Goal: Task Accomplishment & Management: Manage account settings

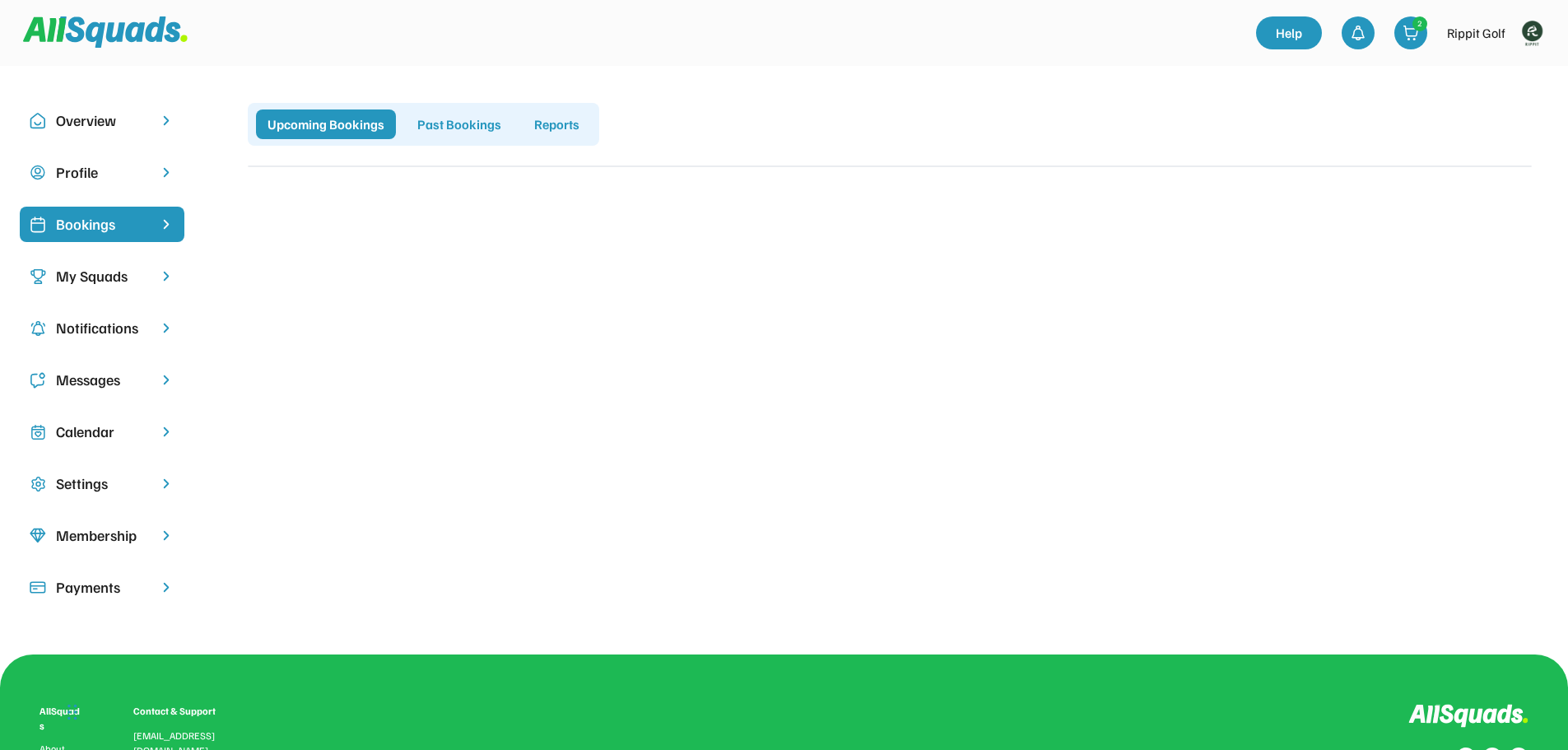
click at [1537, 31] on img at bounding box center [1532, 33] width 33 height 33
click at [1493, 68] on link "Profile" at bounding box center [1510, 73] width 97 height 33
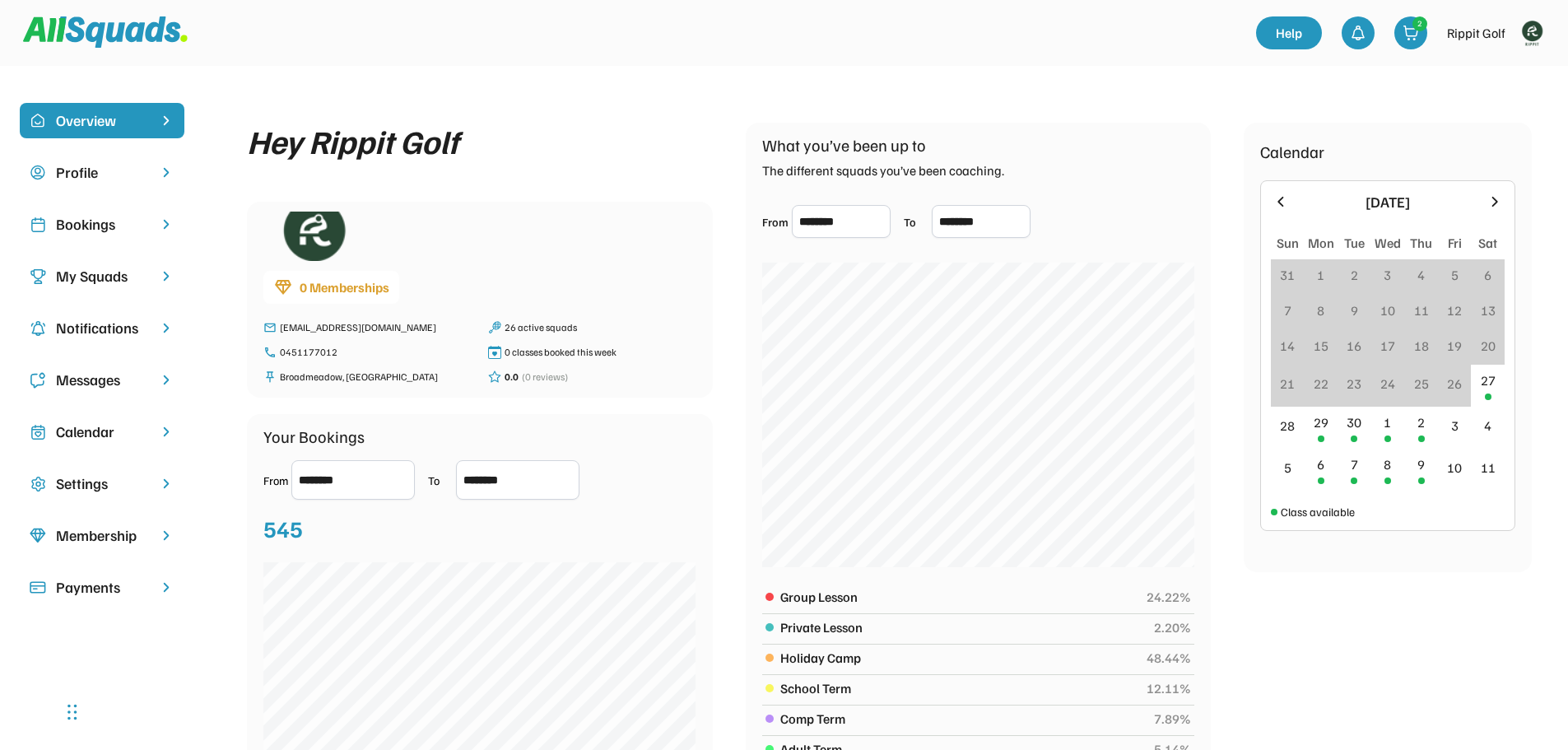
click at [77, 217] on div "Bookings" at bounding box center [102, 224] width 92 height 22
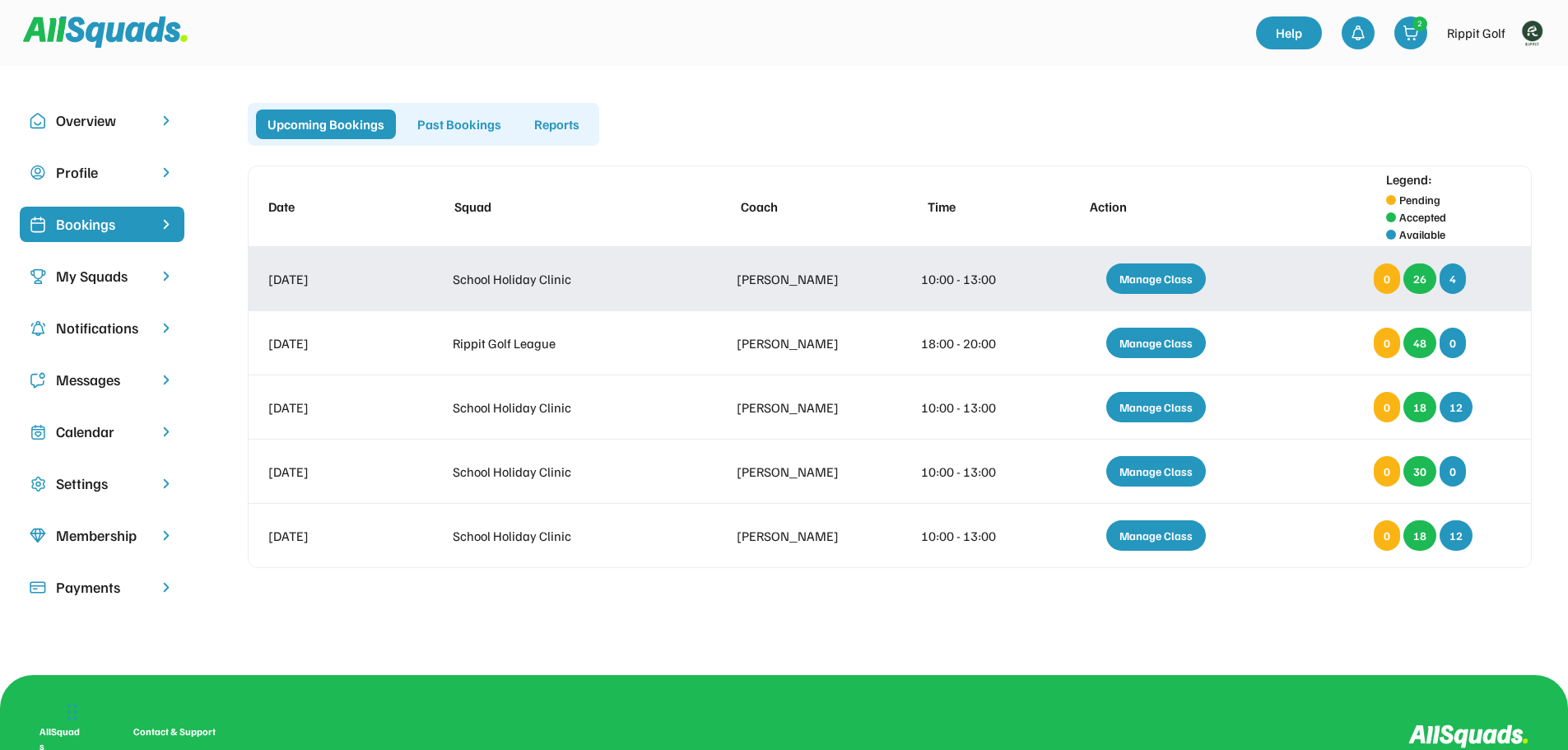
click at [1162, 278] on div "Manage Class" at bounding box center [1156, 279] width 100 height 31
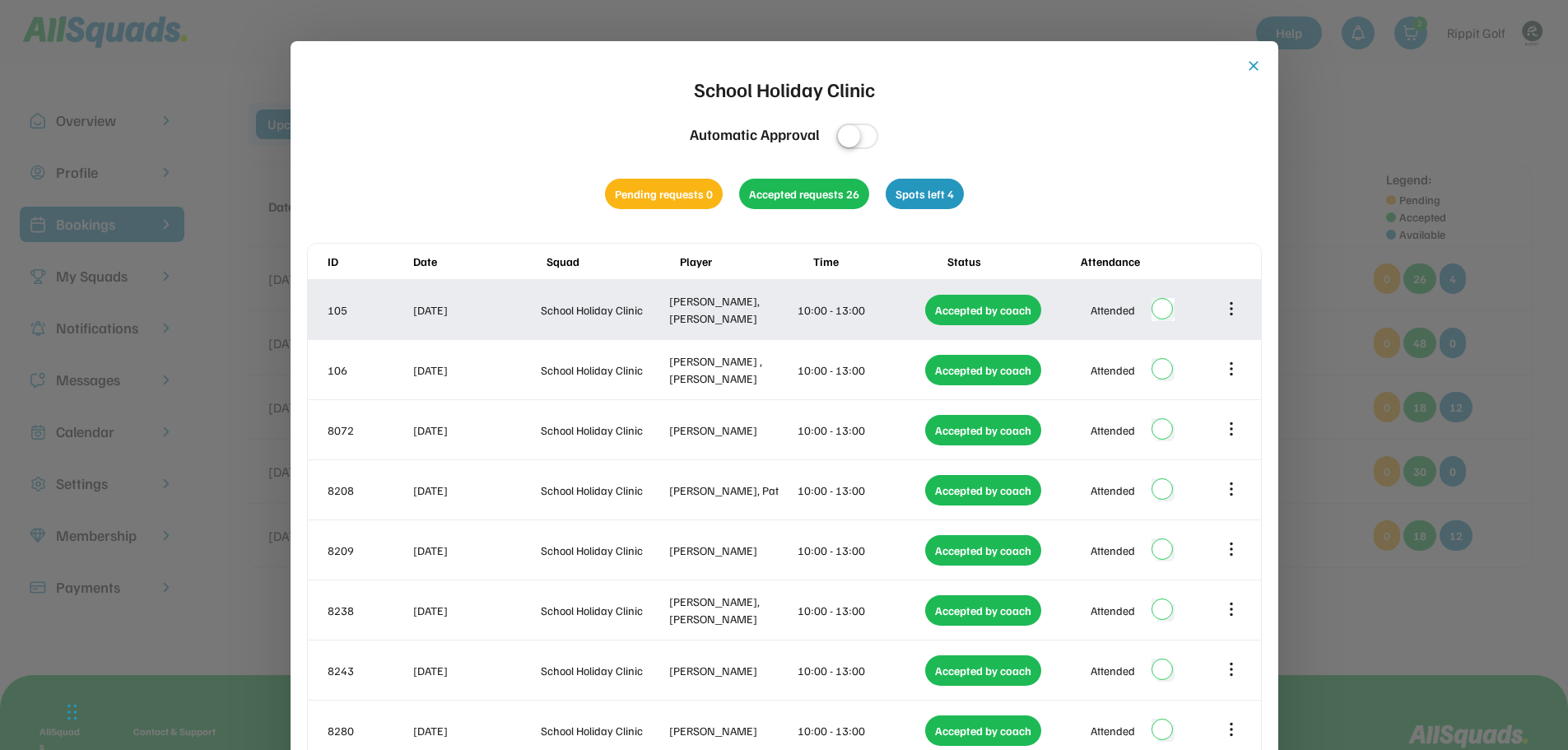
click at [1232, 311] on icon at bounding box center [1232, 309] width 18 height 18
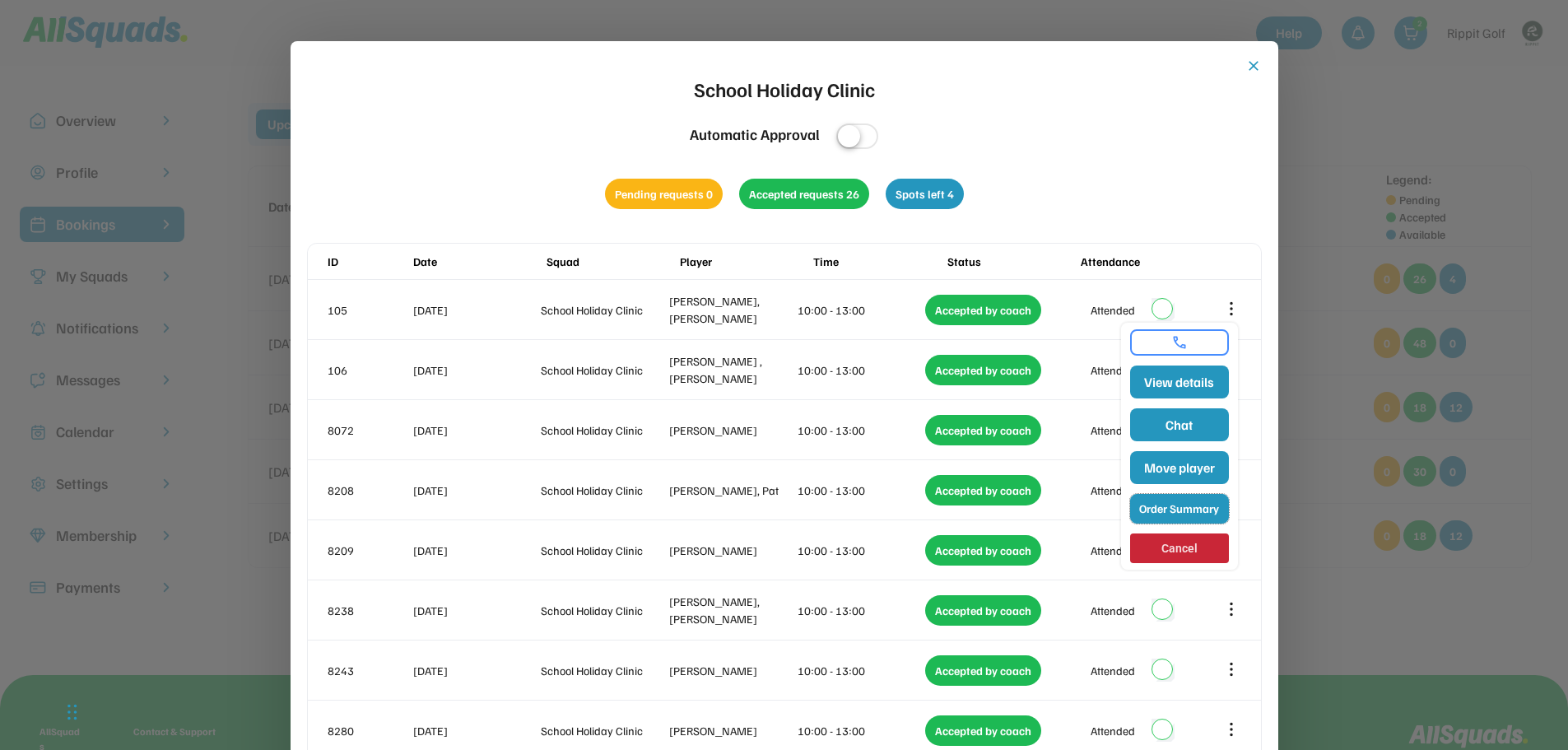
click at [1181, 499] on button "Order Summary" at bounding box center [1179, 508] width 99 height 30
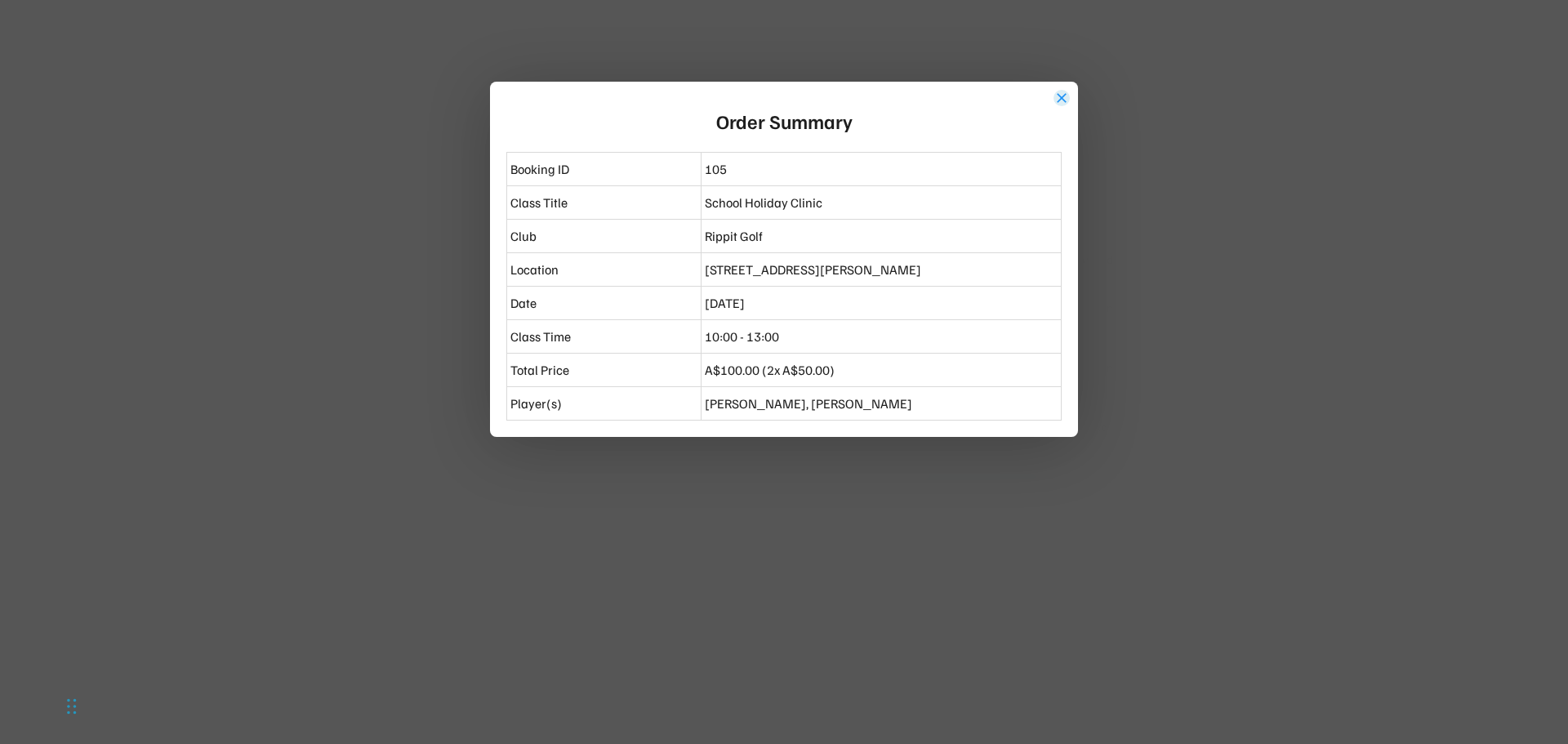
click at [1062, 100] on button "close" at bounding box center [1062, 98] width 16 height 16
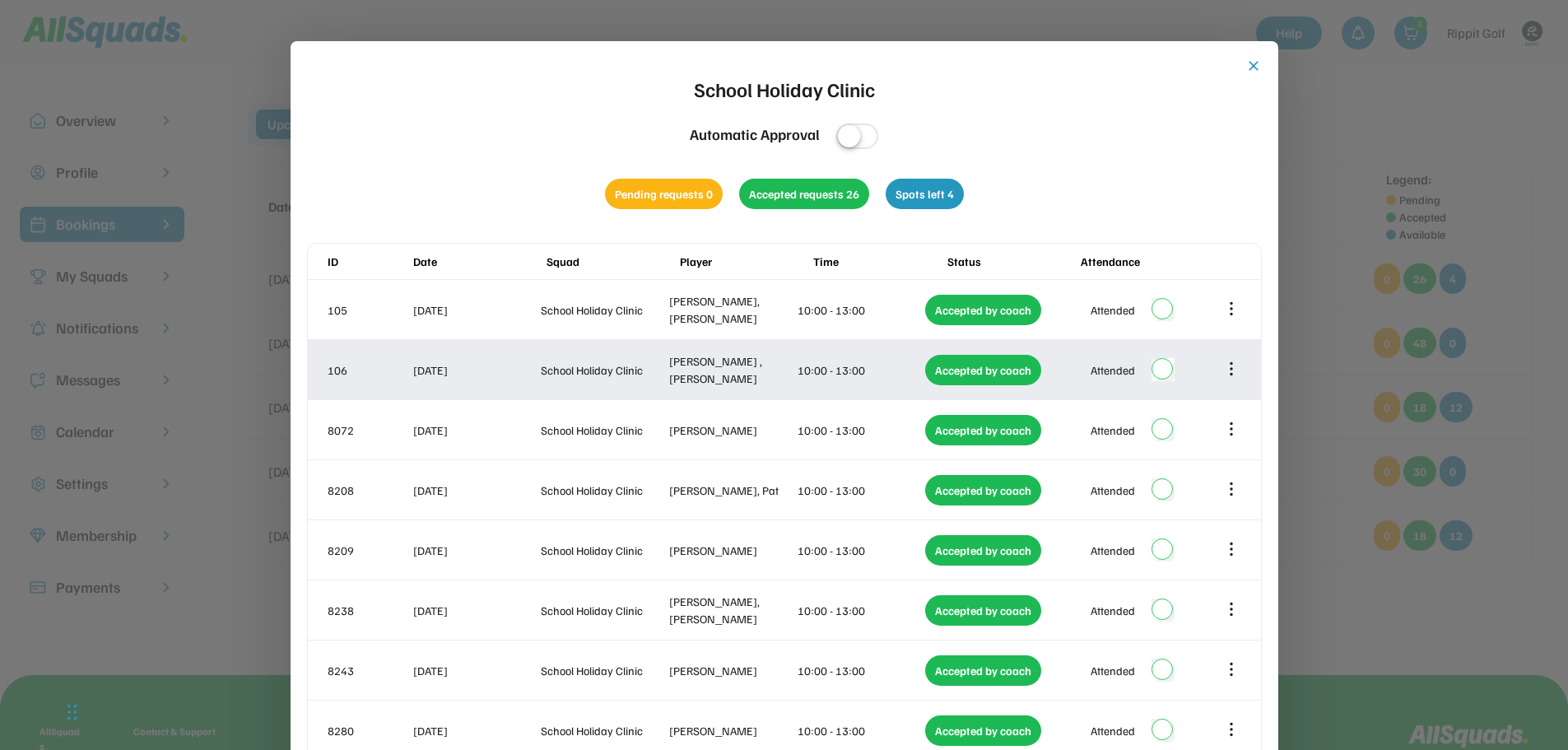
click at [1234, 368] on icon at bounding box center [1232, 369] width 18 height 18
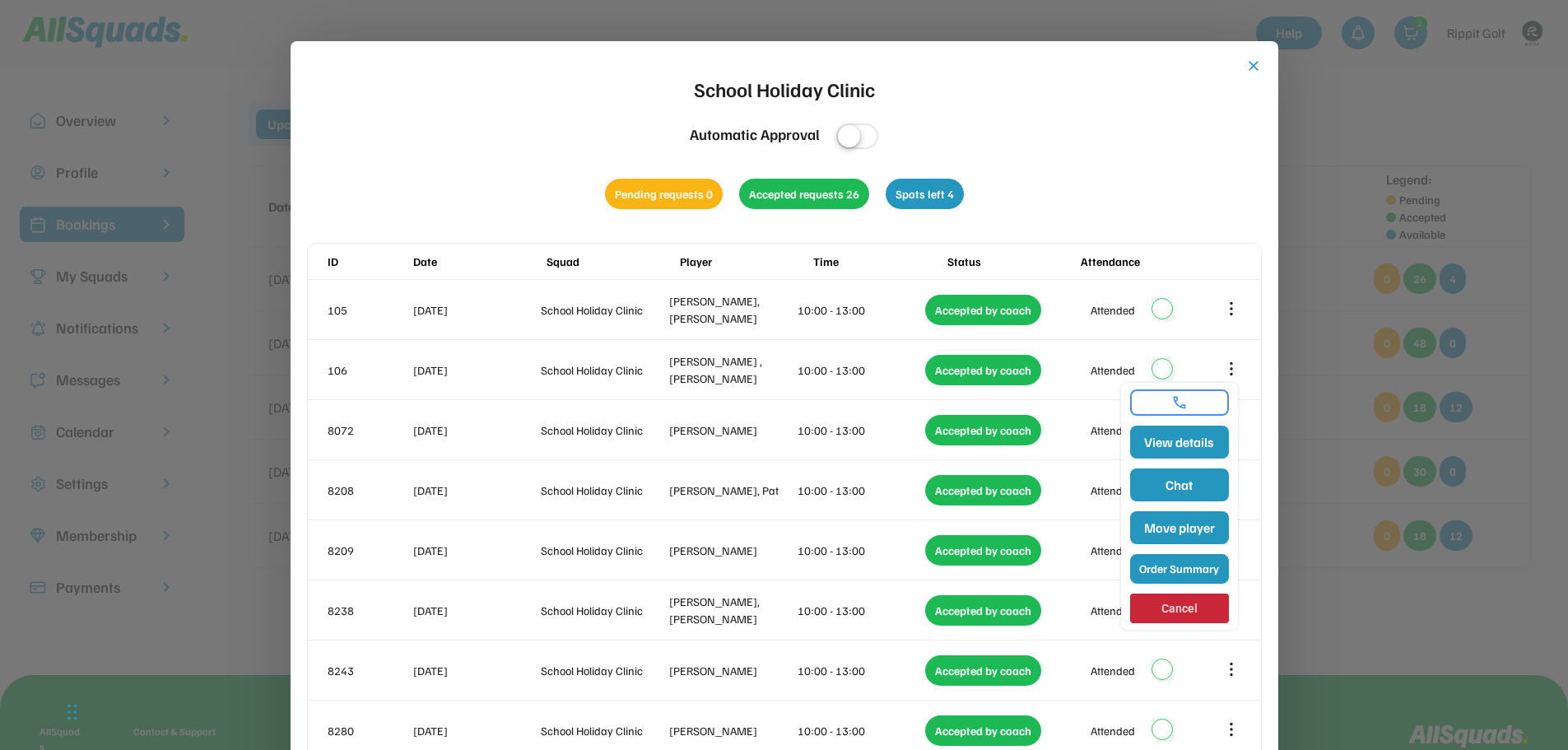
click at [1200, 570] on button "Order Summary" at bounding box center [1179, 568] width 99 height 30
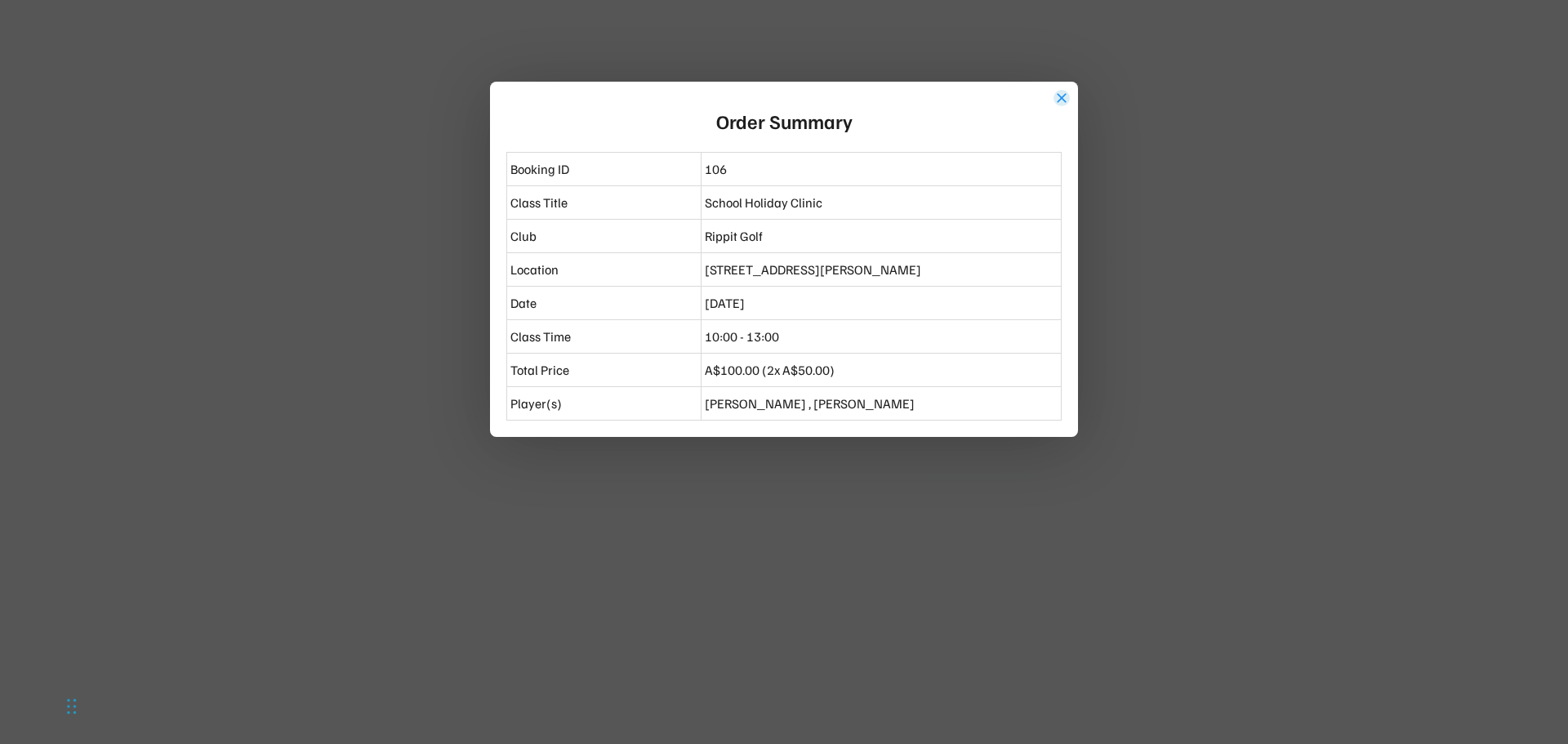
click at [1062, 98] on button "close" at bounding box center [1062, 98] width 16 height 16
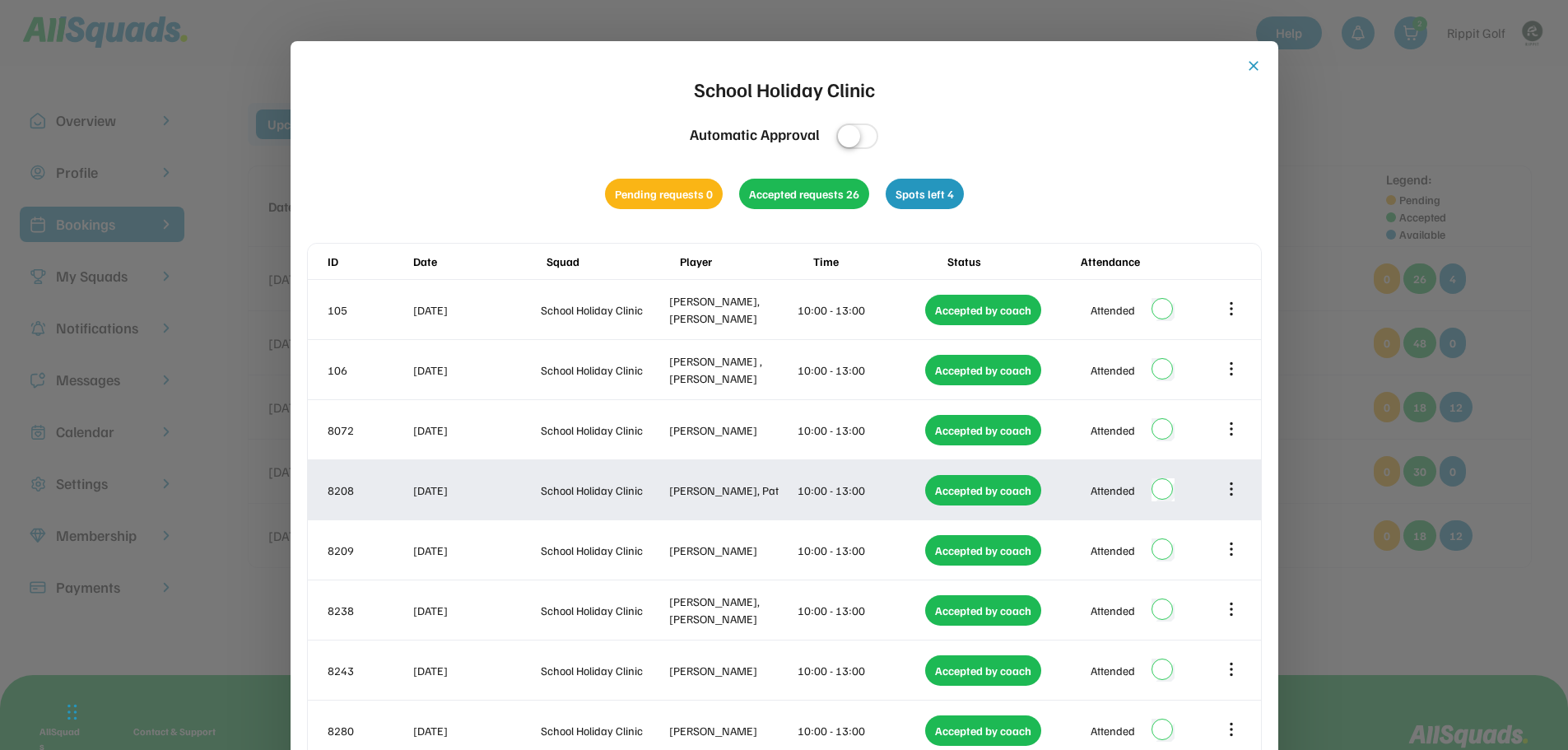
click at [1234, 488] on icon at bounding box center [1232, 488] width 18 height 18
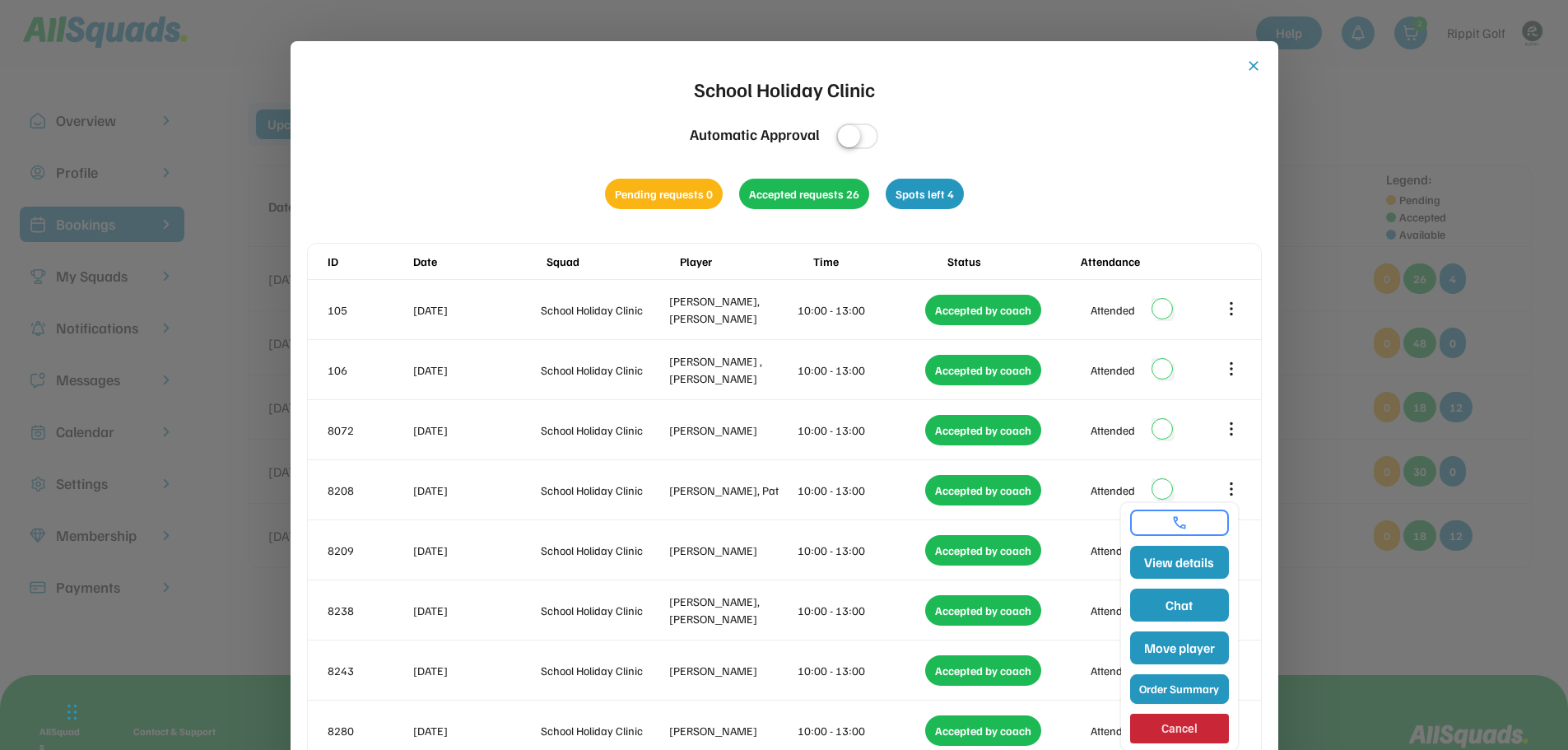
click at [1175, 686] on button "Order Summary" at bounding box center [1179, 688] width 99 height 30
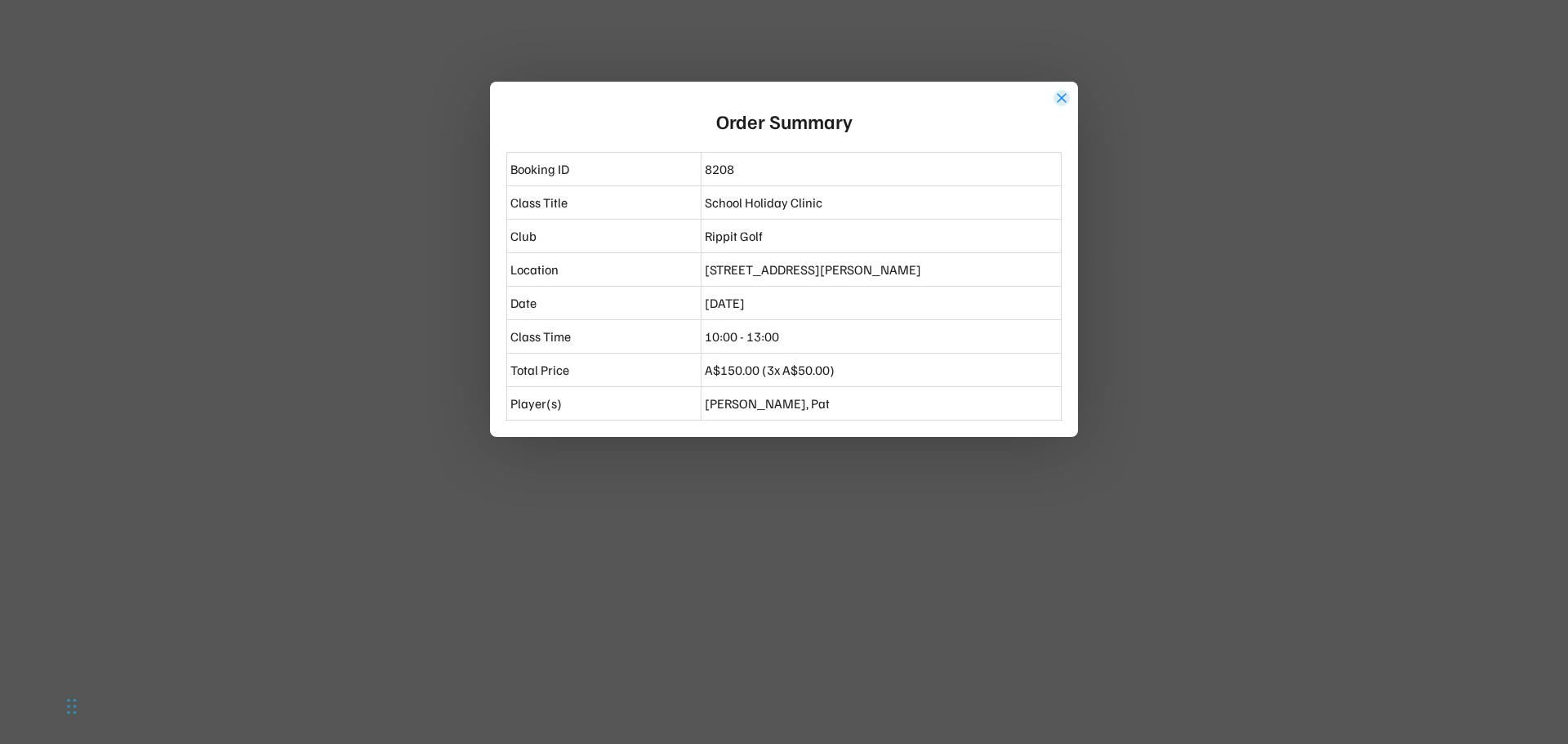
click at [1067, 98] on button "close" at bounding box center [1062, 98] width 16 height 16
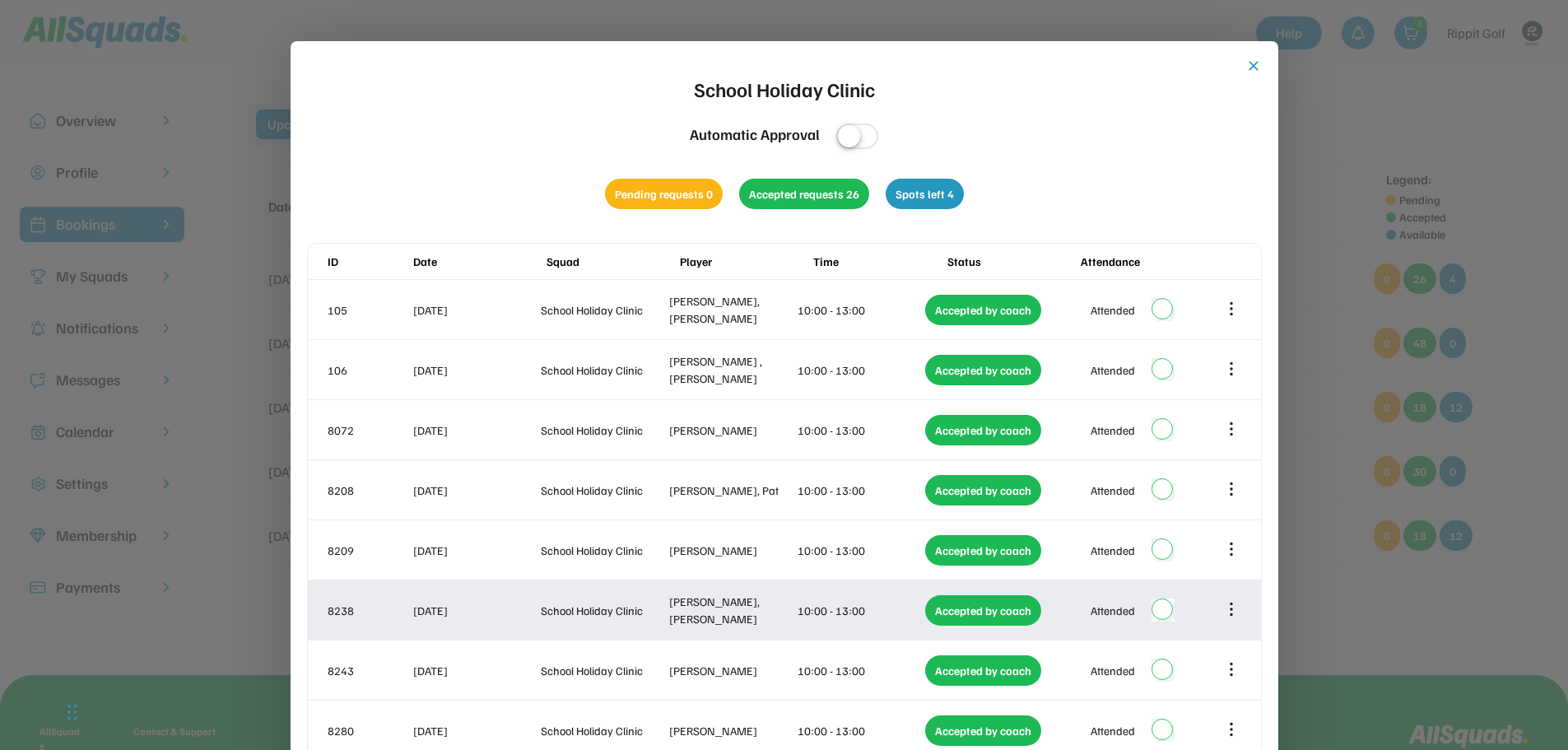
click at [1230, 610] on icon at bounding box center [1232, 609] width 18 height 18
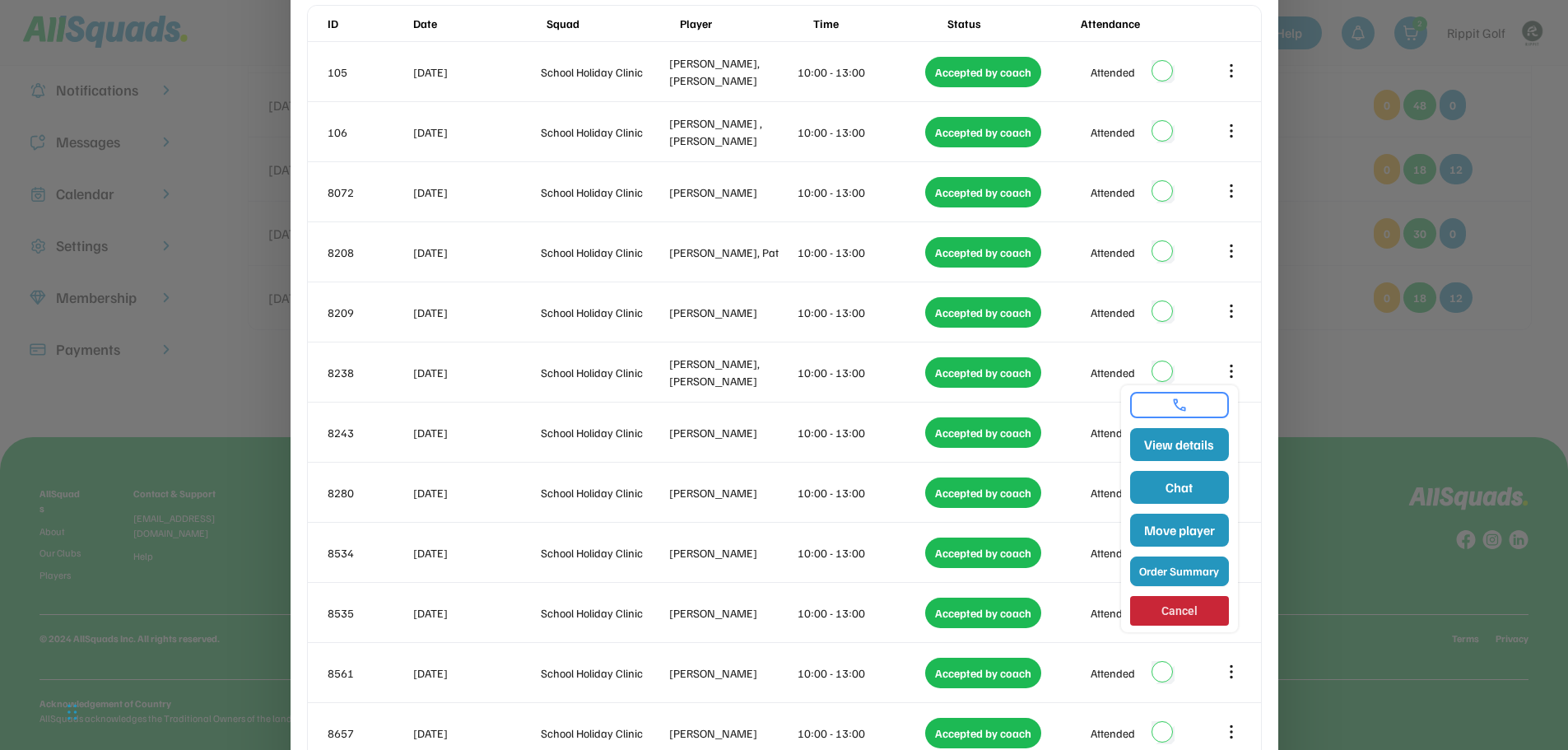
scroll to position [247, 0]
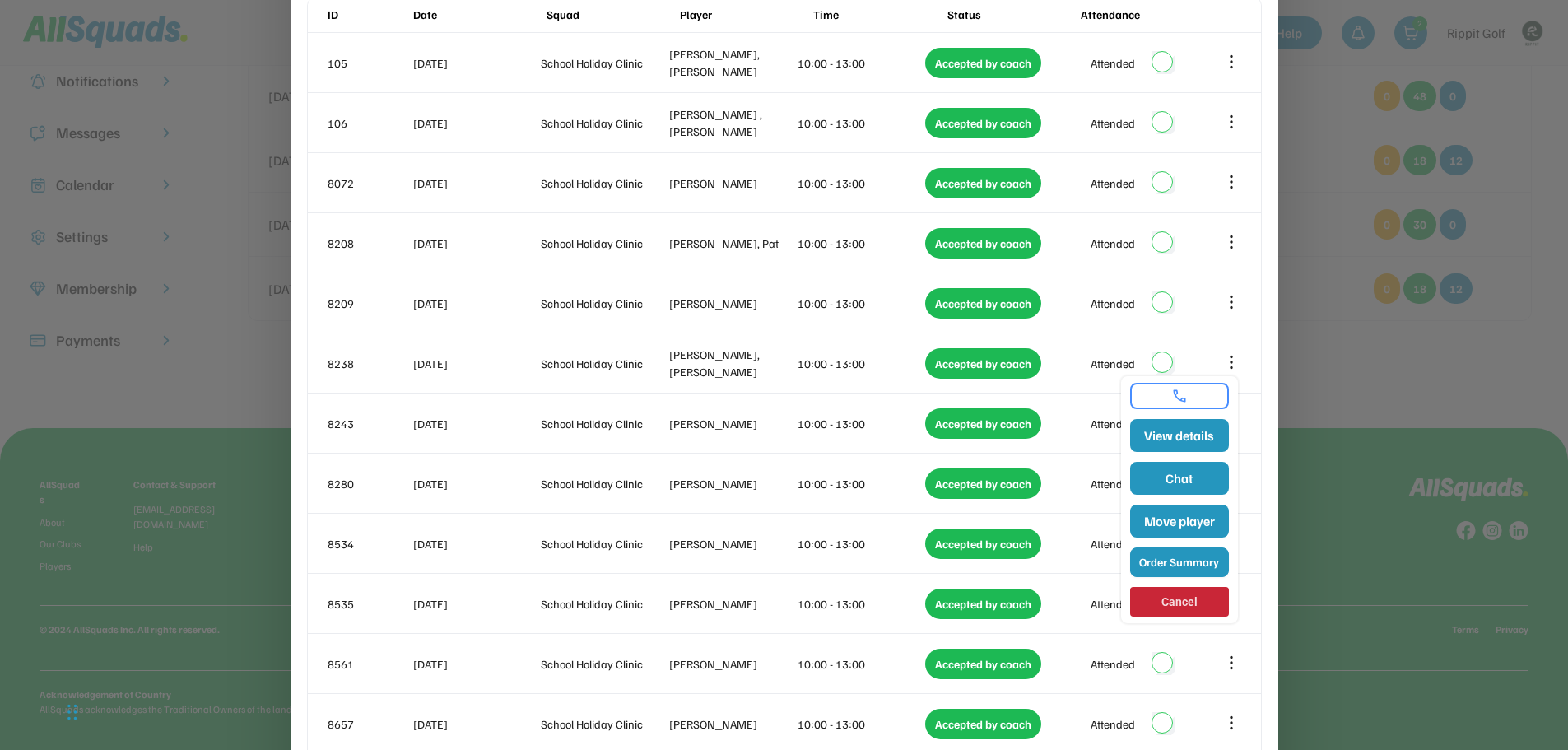
click at [1198, 567] on button "Order Summary" at bounding box center [1179, 562] width 99 height 30
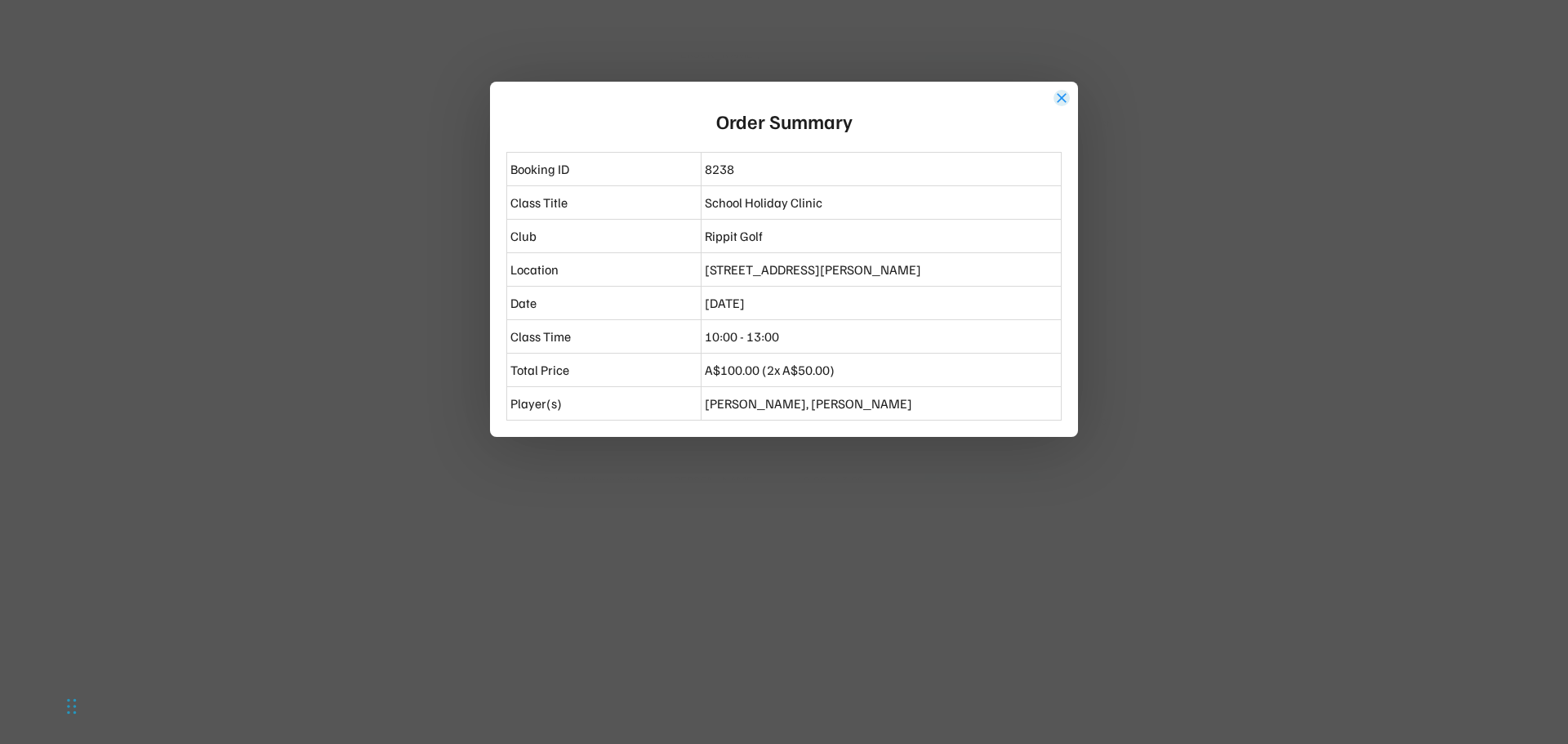
click at [1061, 94] on button "close" at bounding box center [1062, 98] width 16 height 16
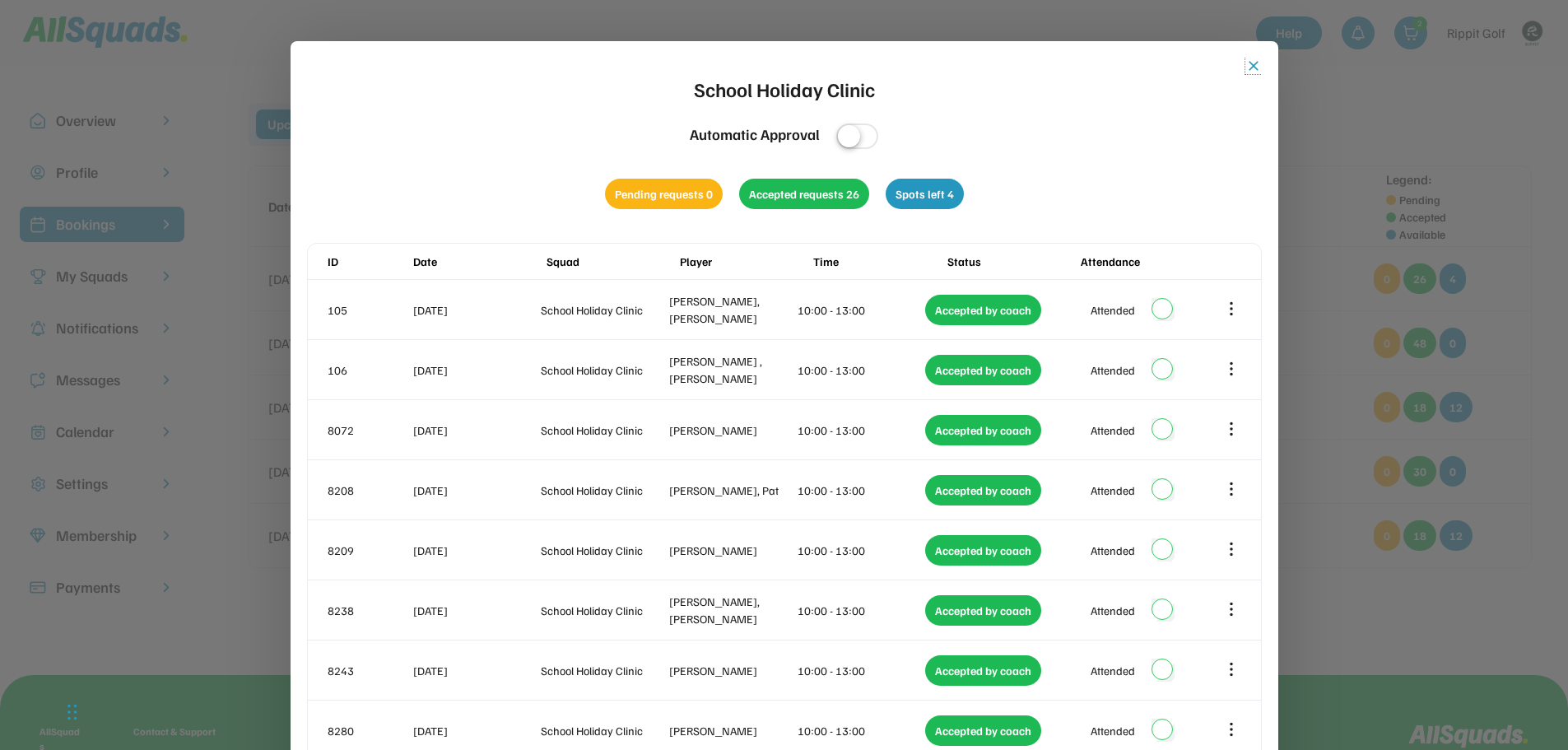
click at [1254, 64] on button "close" at bounding box center [1254, 65] width 16 height 16
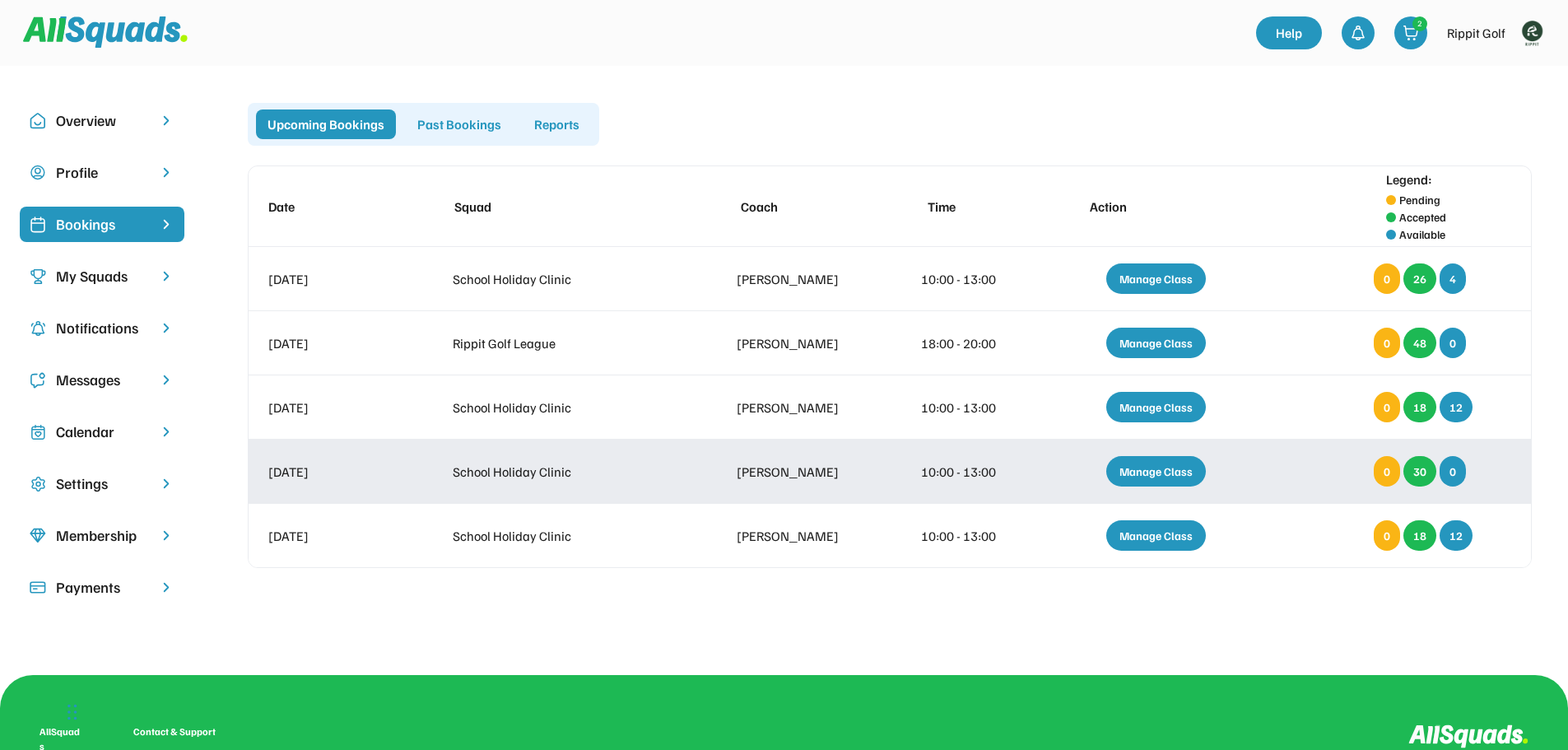
click at [1166, 473] on div "Manage Class" at bounding box center [1156, 471] width 100 height 31
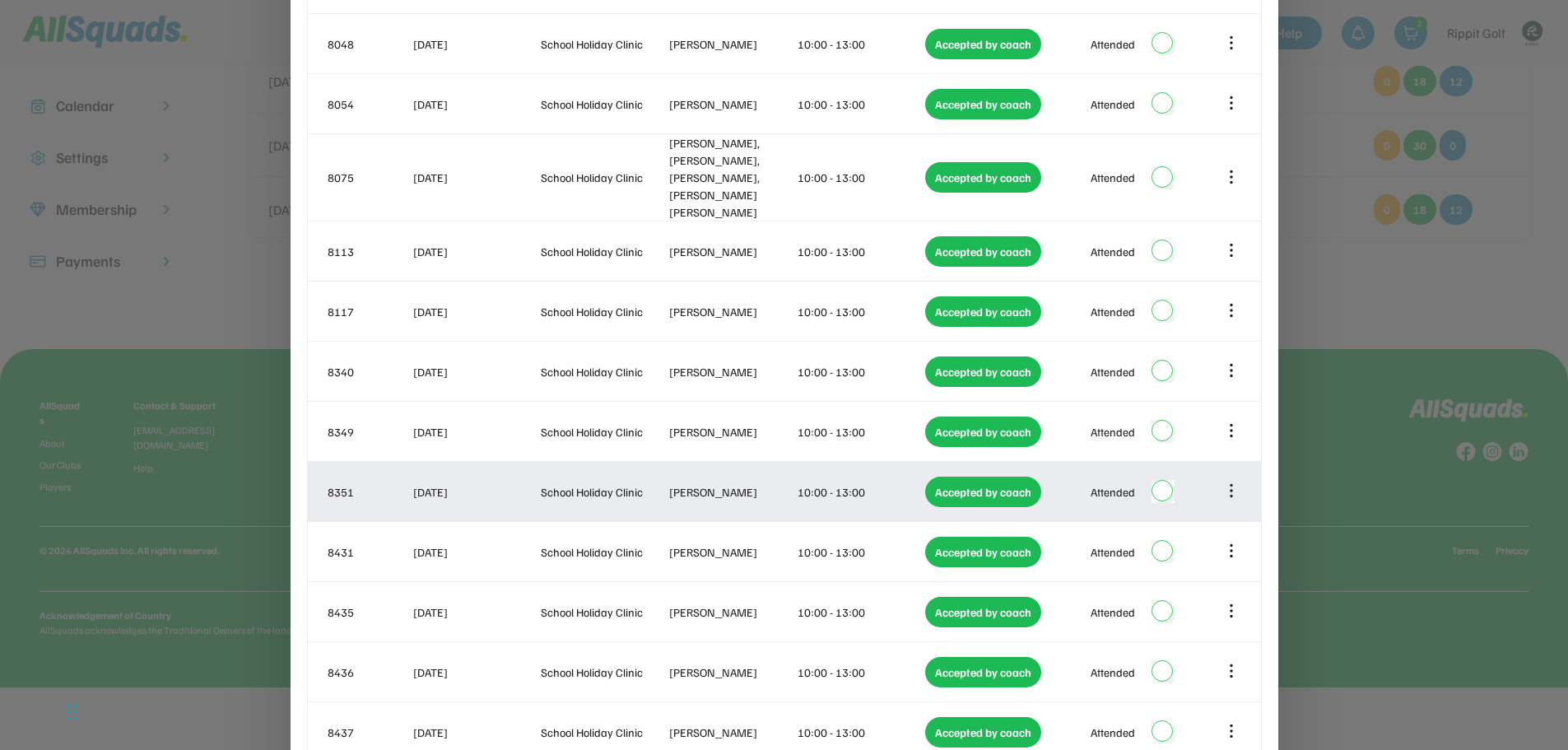
scroll to position [329, 0]
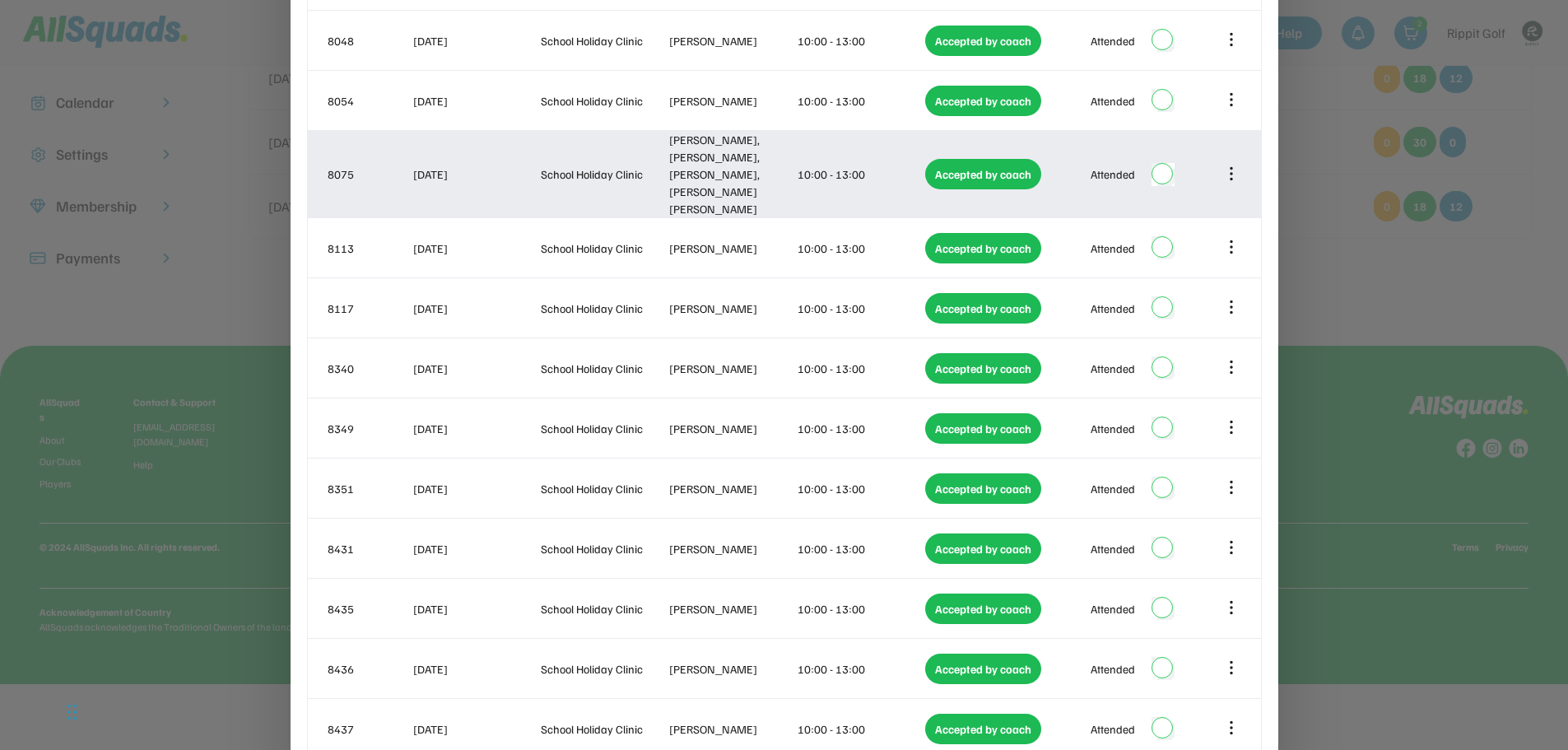
click at [1235, 165] on icon at bounding box center [1232, 173] width 18 height 18
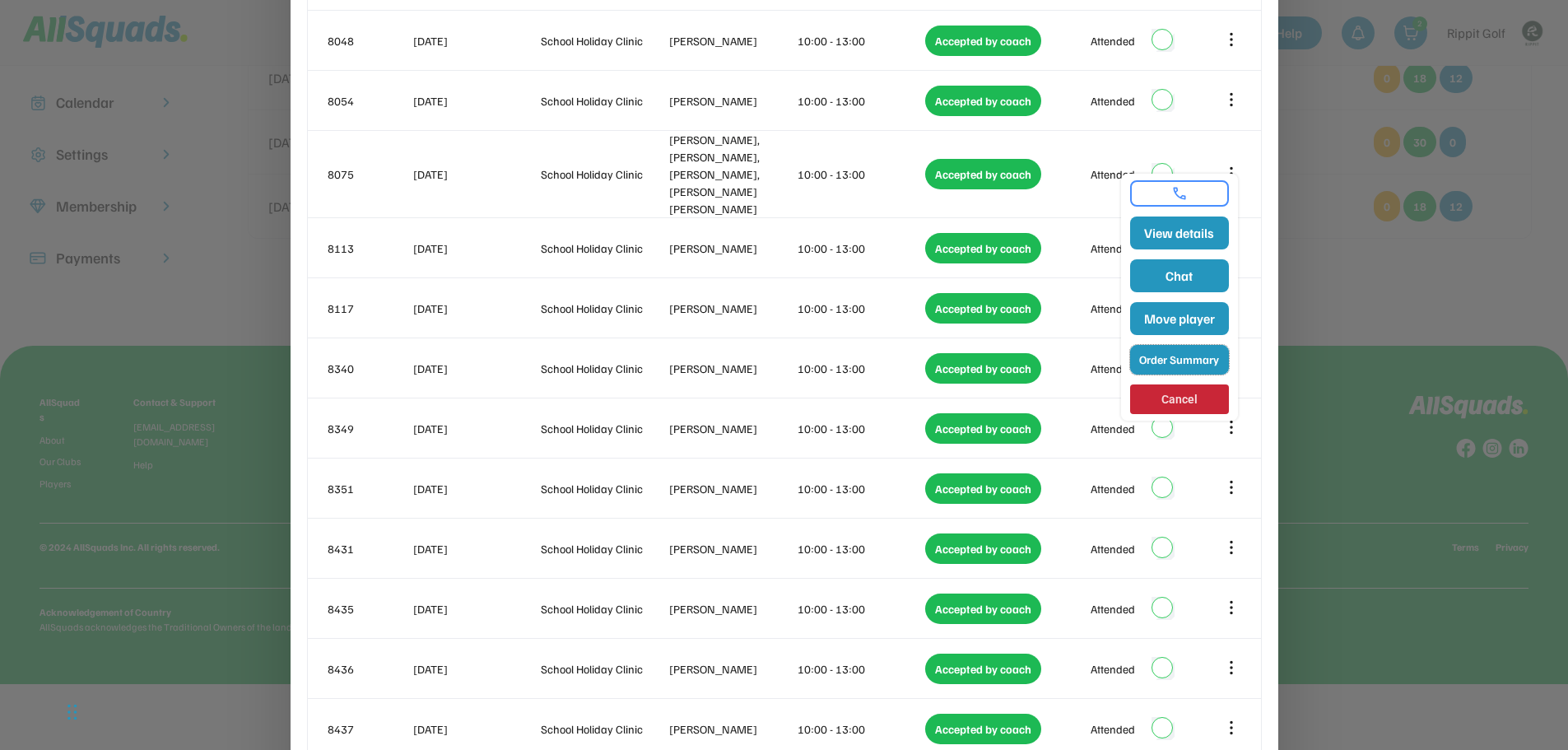
click at [1178, 364] on button "Order Summary" at bounding box center [1179, 360] width 99 height 30
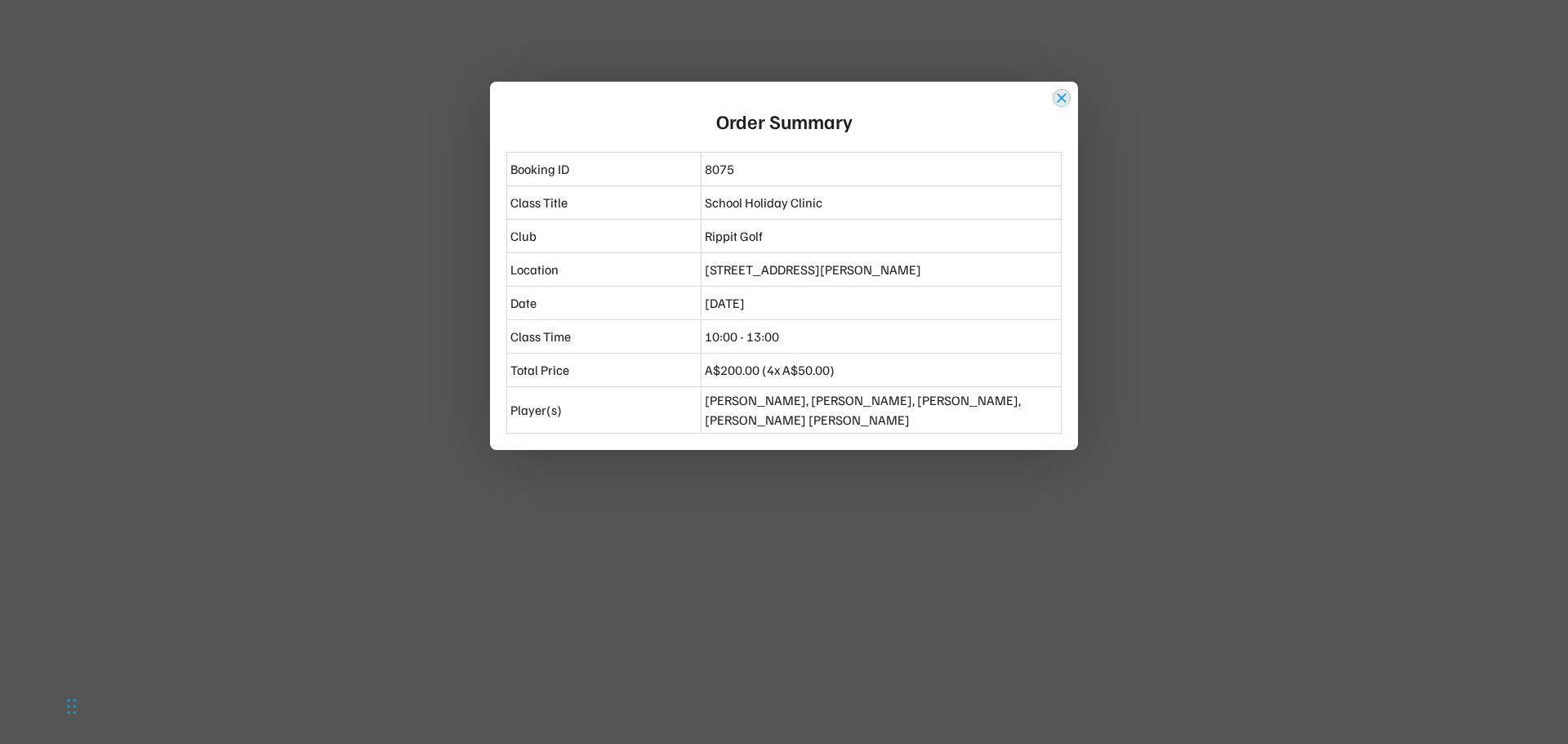
click at [1062, 95] on button "close" at bounding box center [1062, 98] width 16 height 16
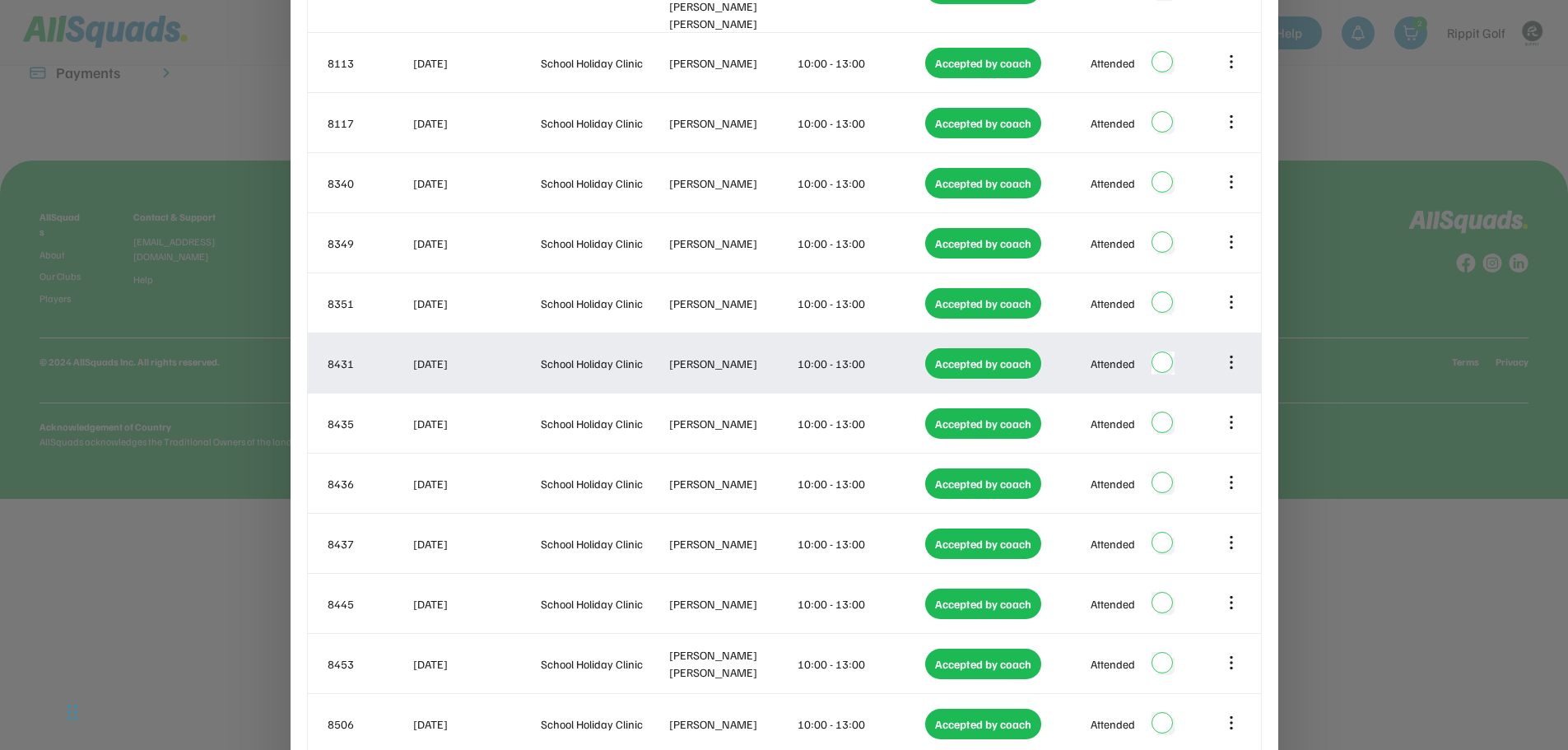
scroll to position [576, 0]
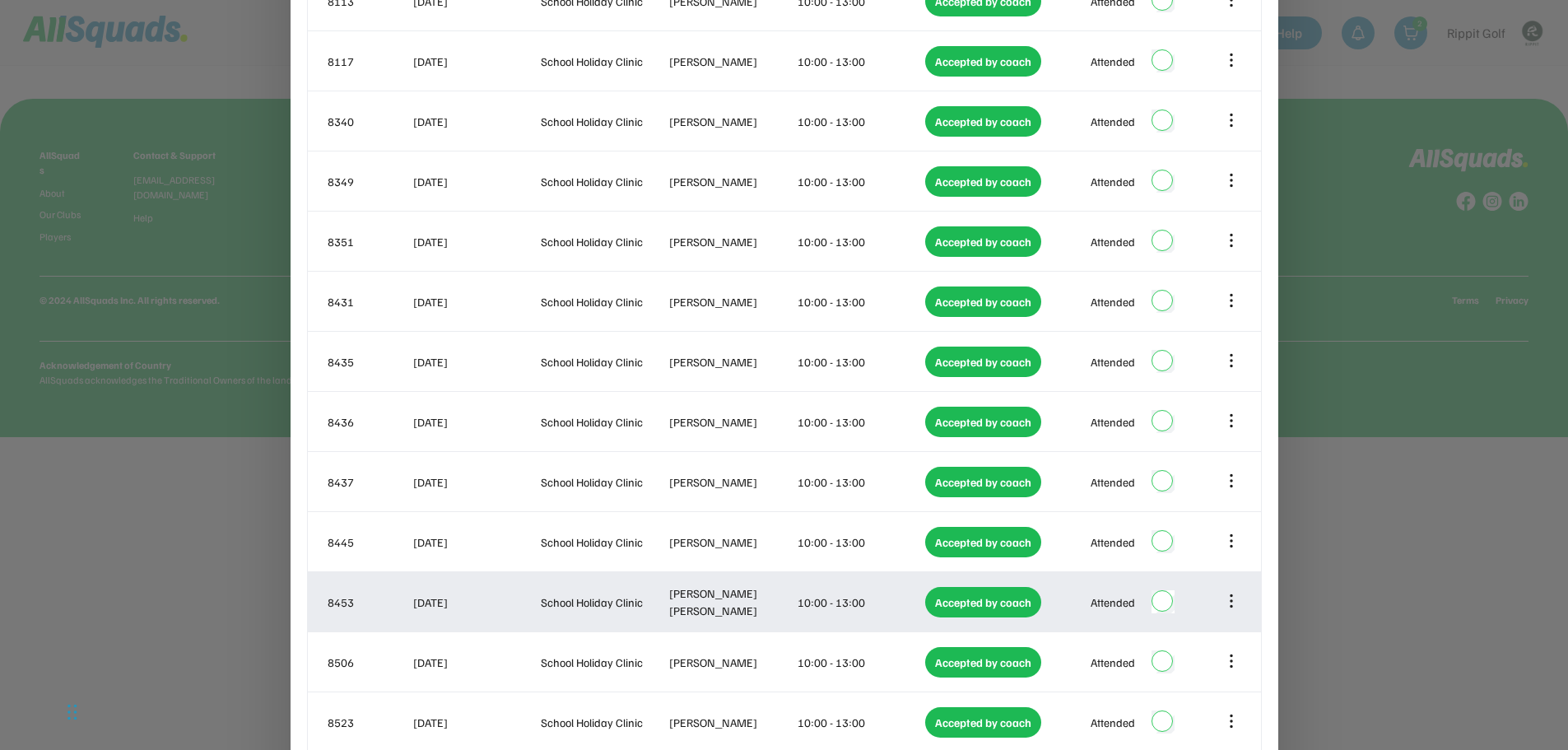
click at [1229, 592] on icon at bounding box center [1232, 601] width 18 height 18
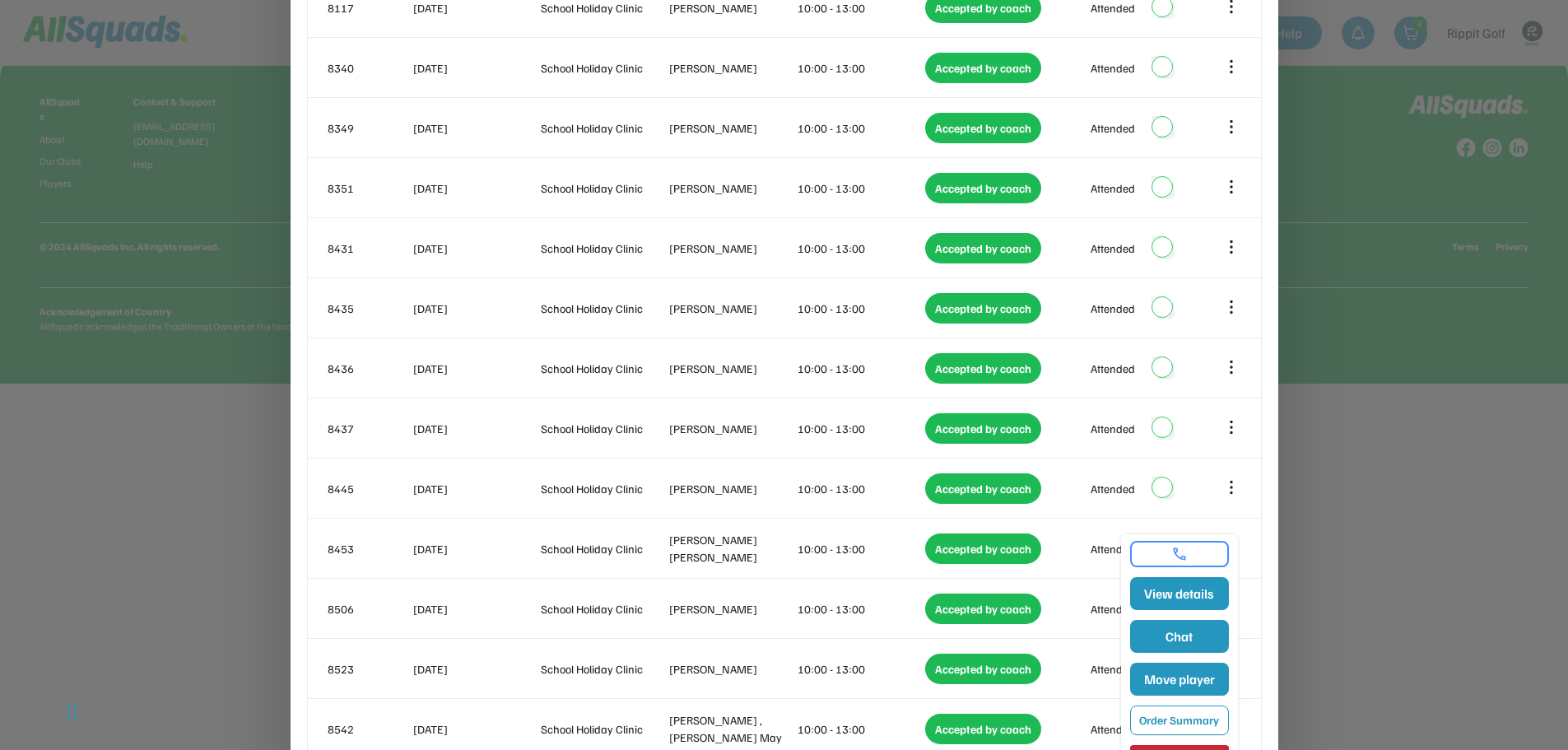
scroll to position [741, 0]
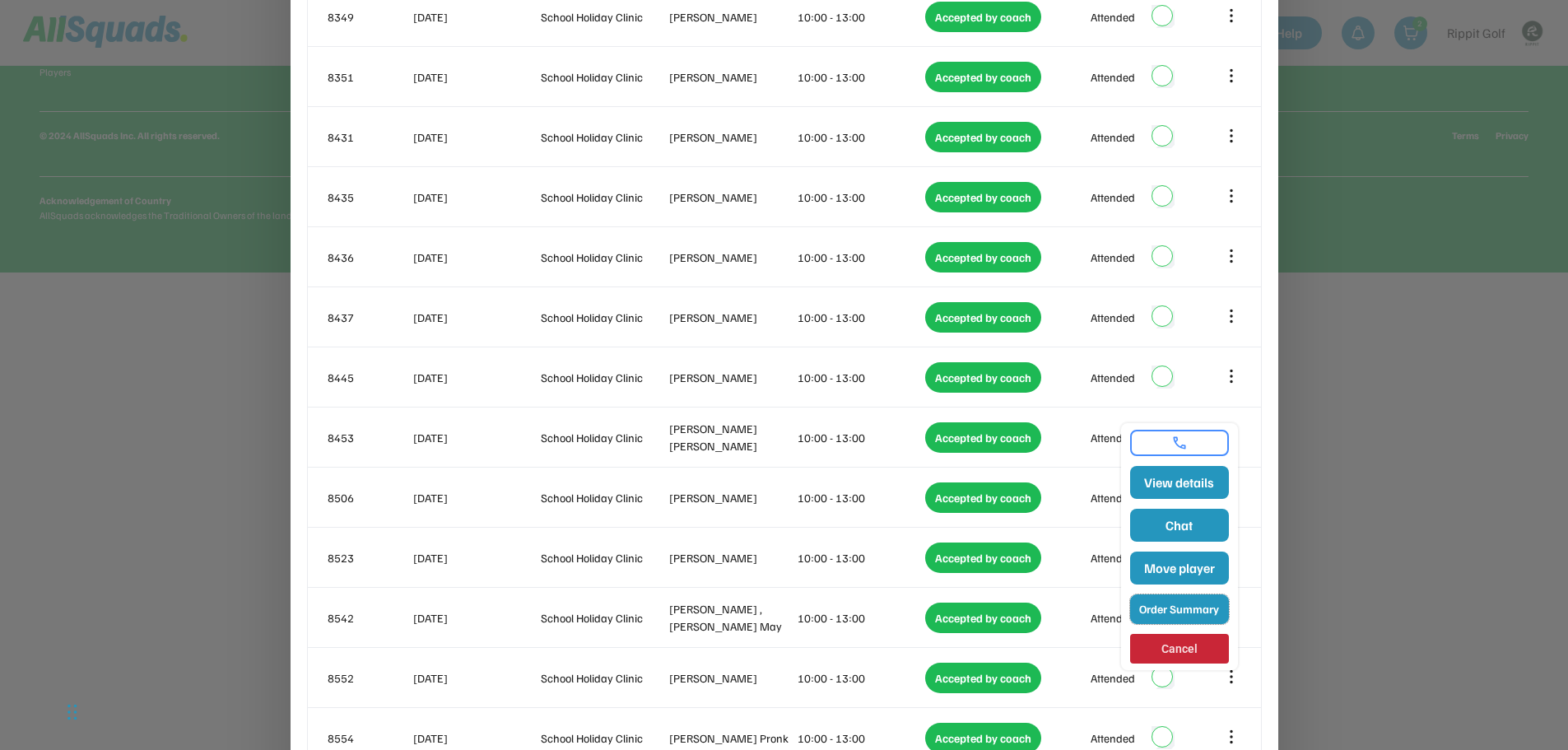
click at [1188, 607] on button "Order Summary" at bounding box center [1179, 608] width 99 height 30
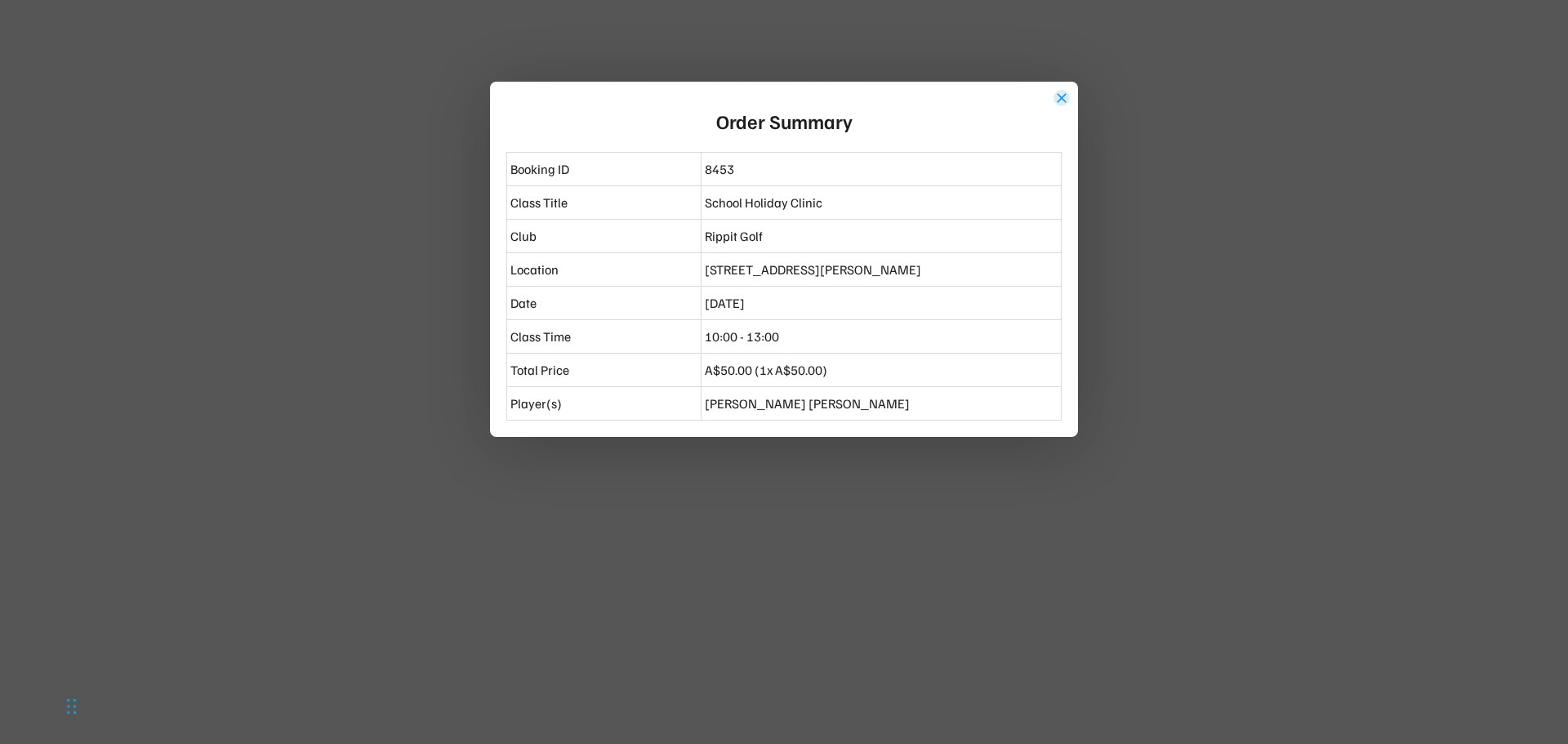
click at [1067, 95] on button "close" at bounding box center [1062, 98] width 16 height 16
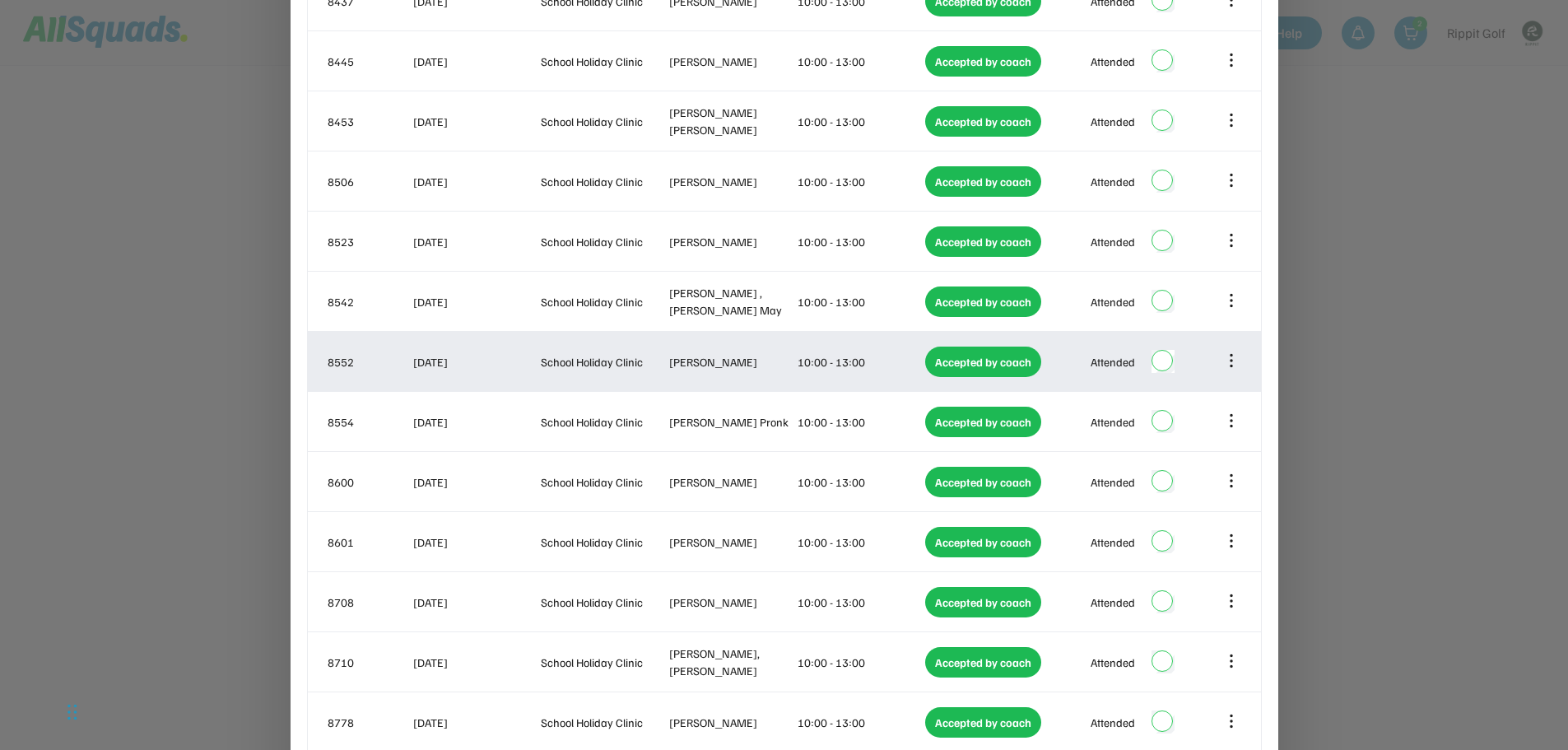
scroll to position [1070, 0]
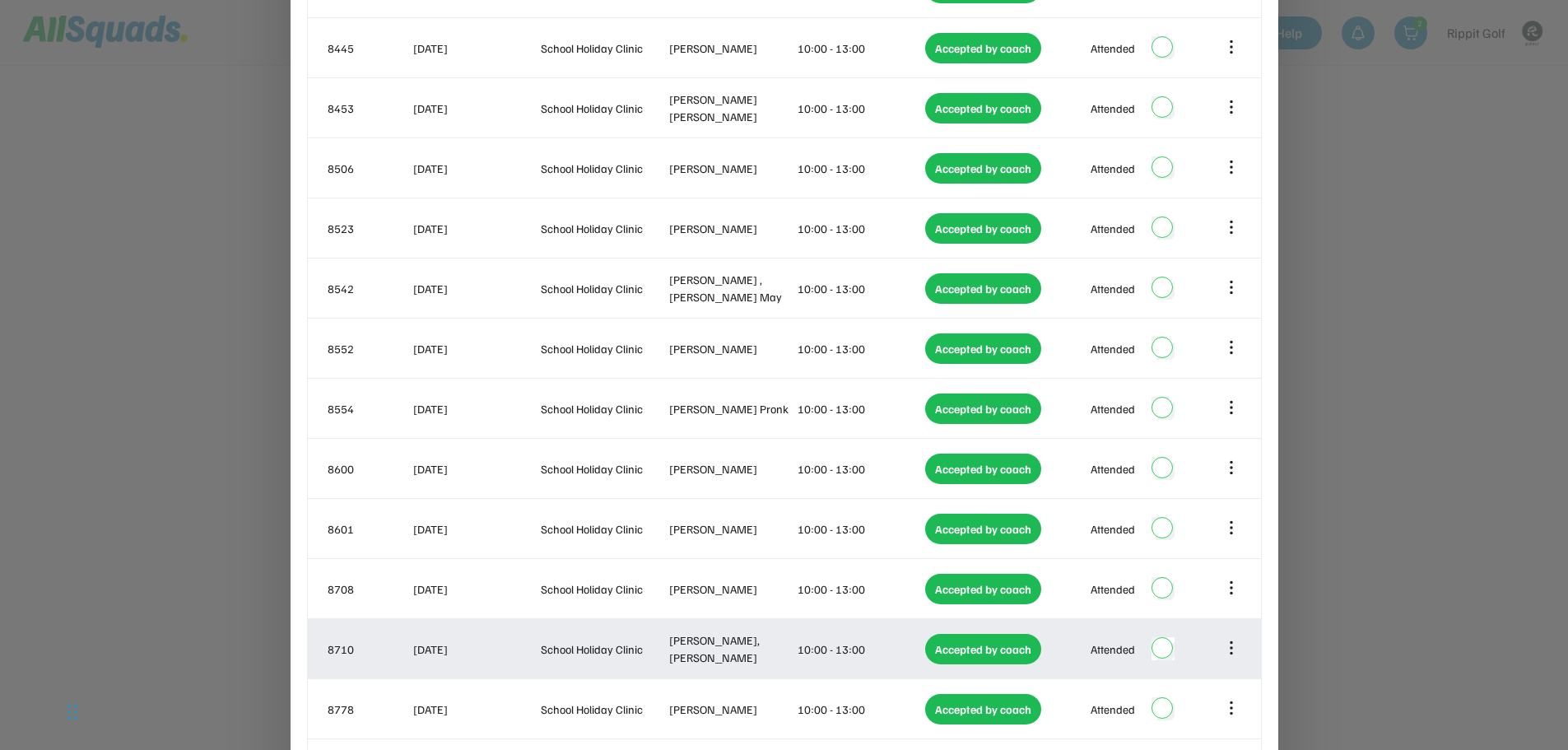
click at [1232, 643] on icon at bounding box center [1232, 648] width 0 height 11
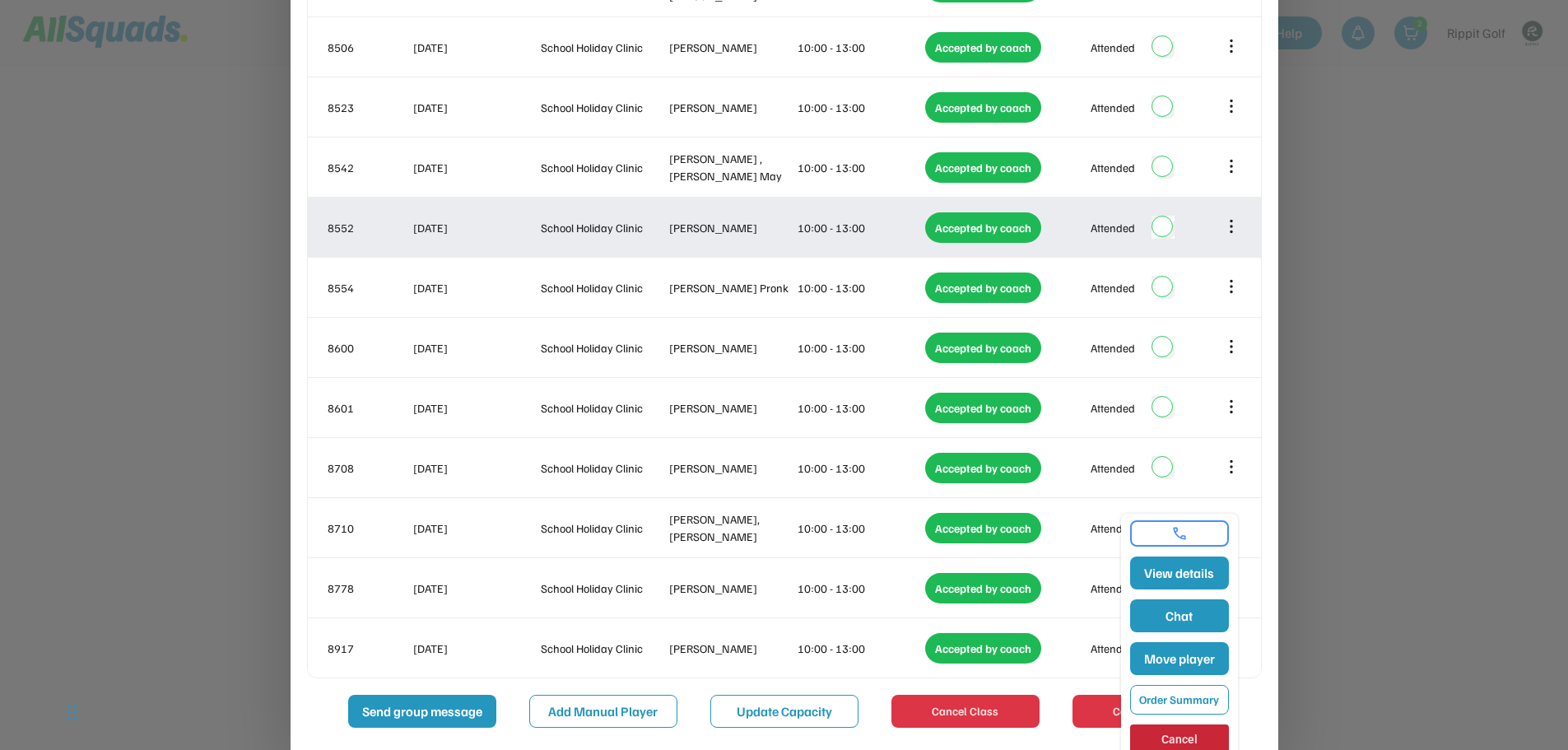
scroll to position [1205, 0]
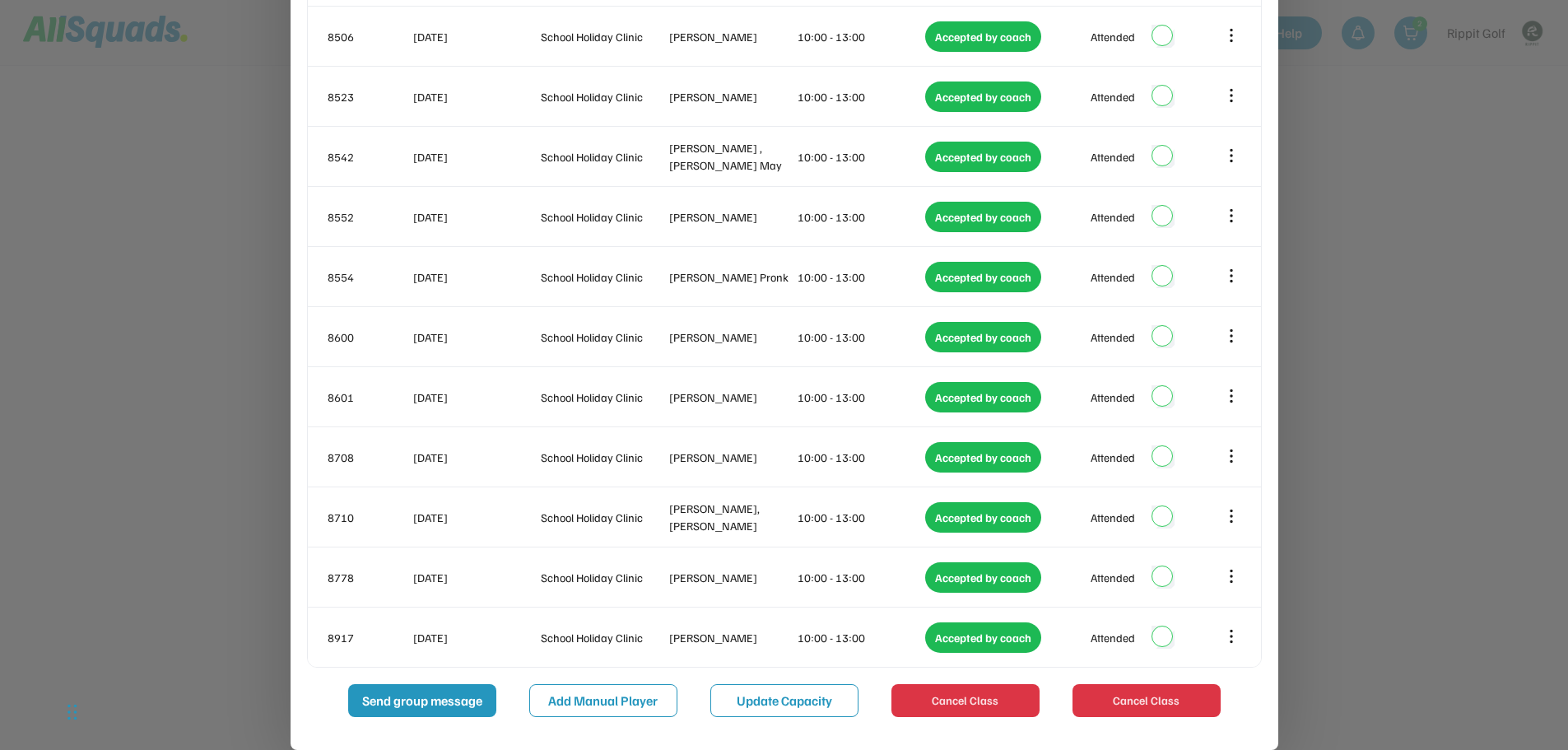
scroll to position [1174, 0]
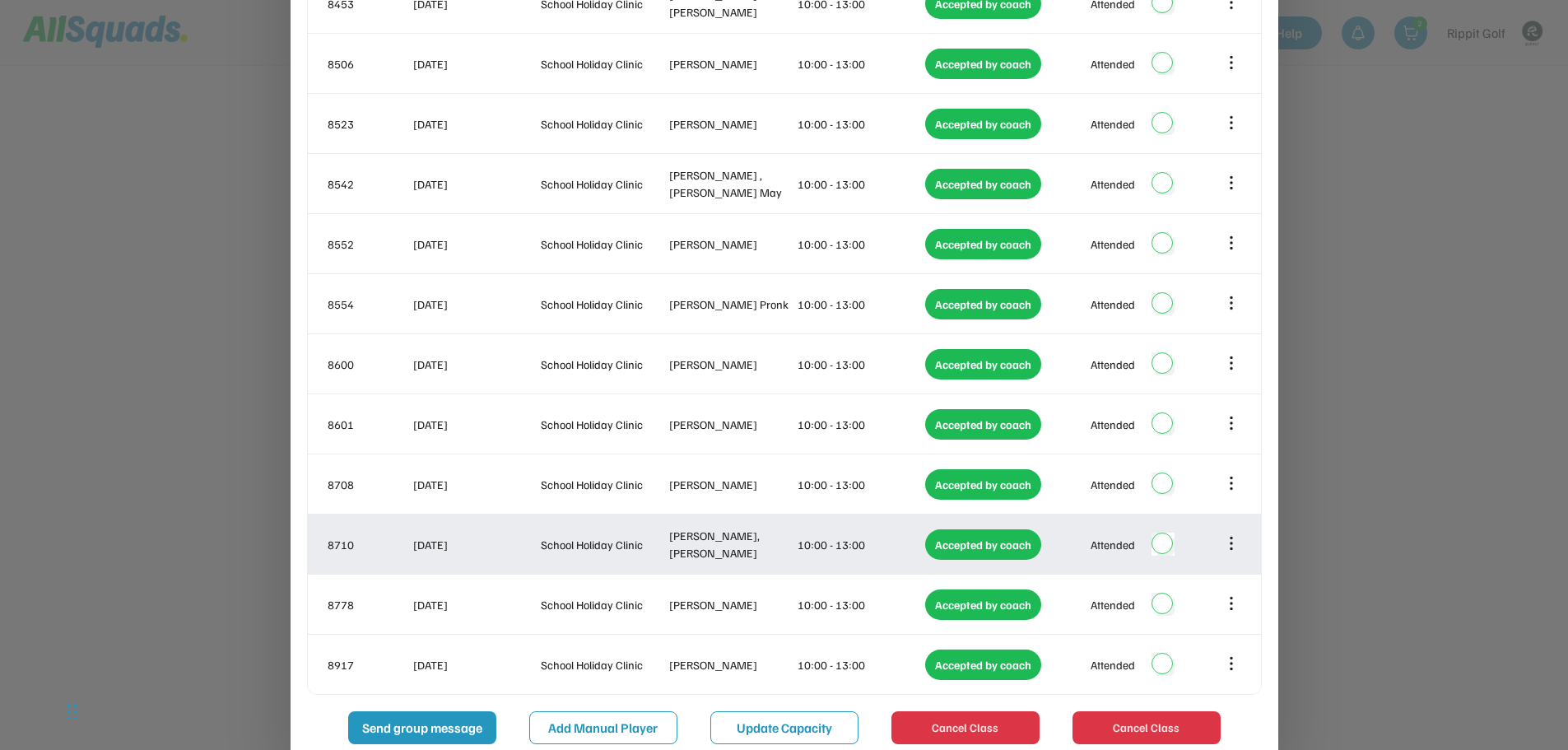
click at [1234, 534] on icon at bounding box center [1232, 543] width 18 height 18
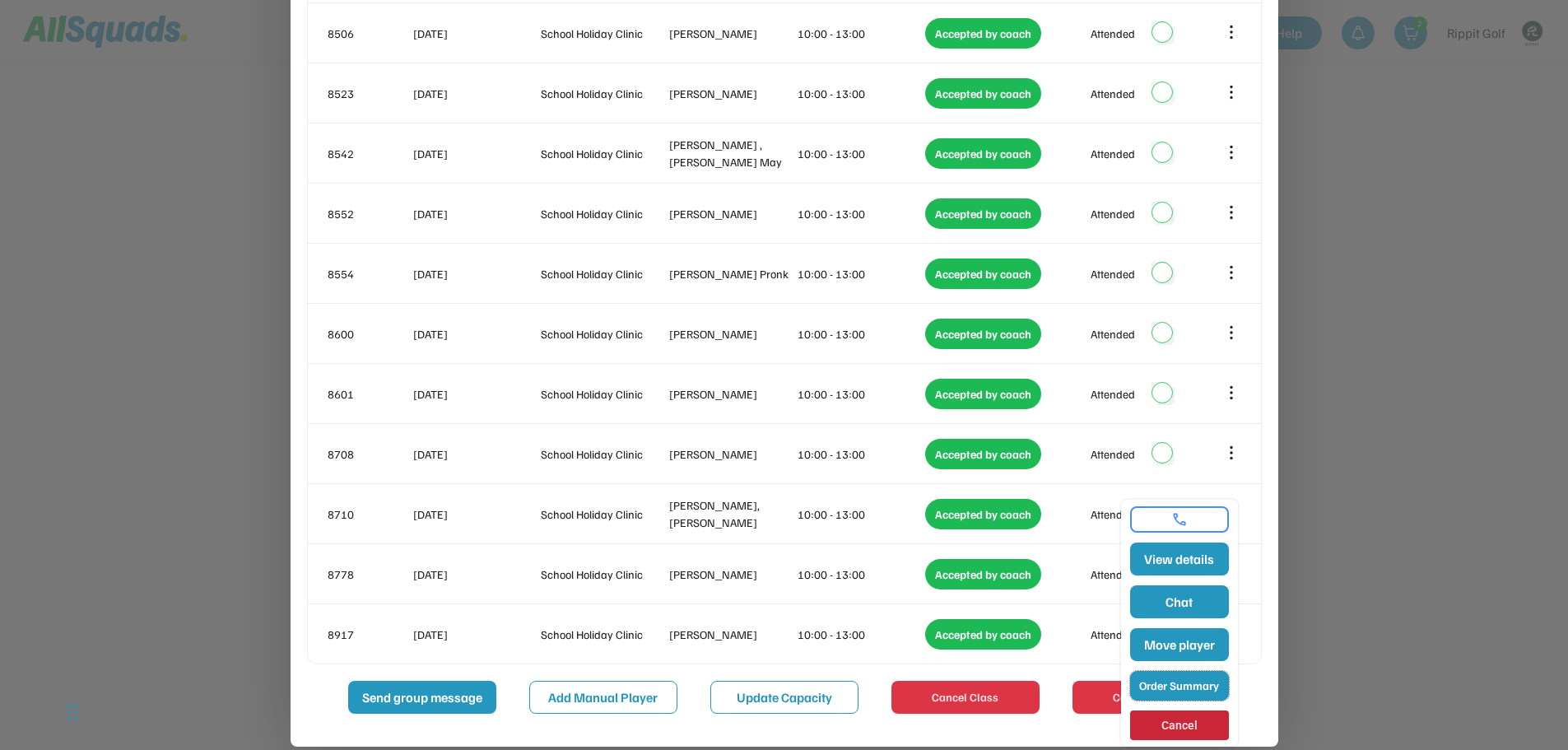
click at [1202, 688] on button "Order Summary" at bounding box center [1179, 686] width 99 height 30
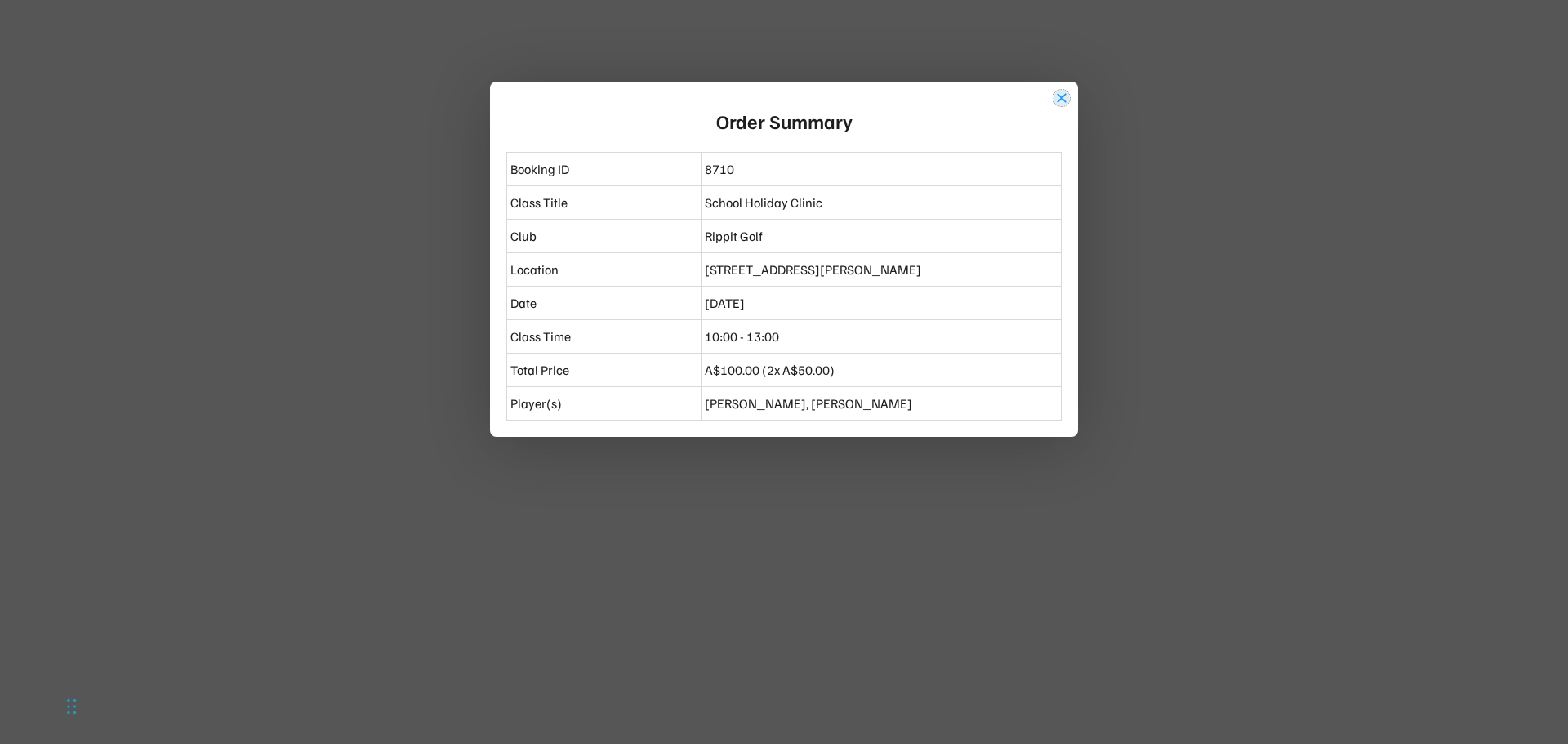
click at [1057, 100] on button "close" at bounding box center [1062, 98] width 16 height 16
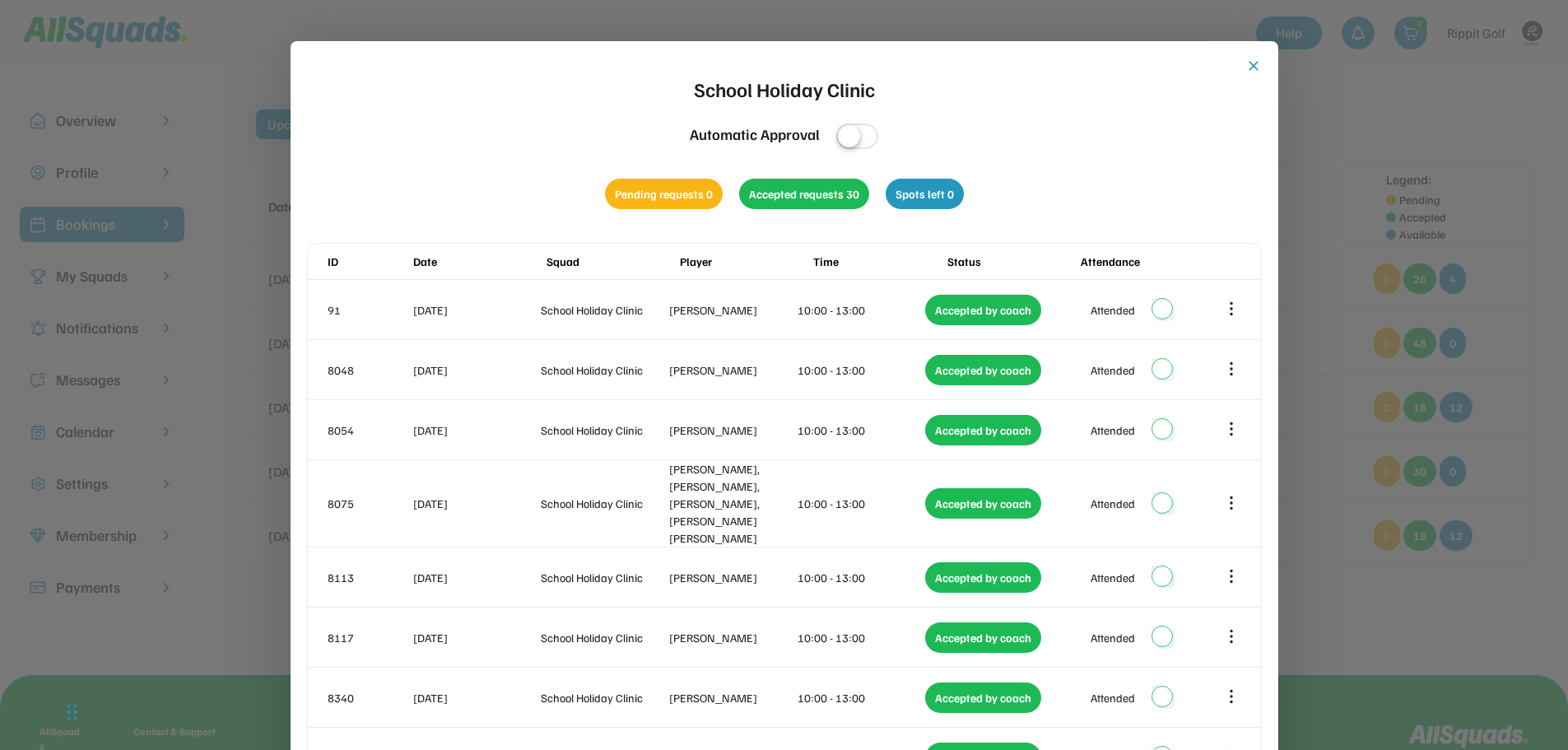
click at [1252, 60] on button "close" at bounding box center [1254, 65] width 16 height 16
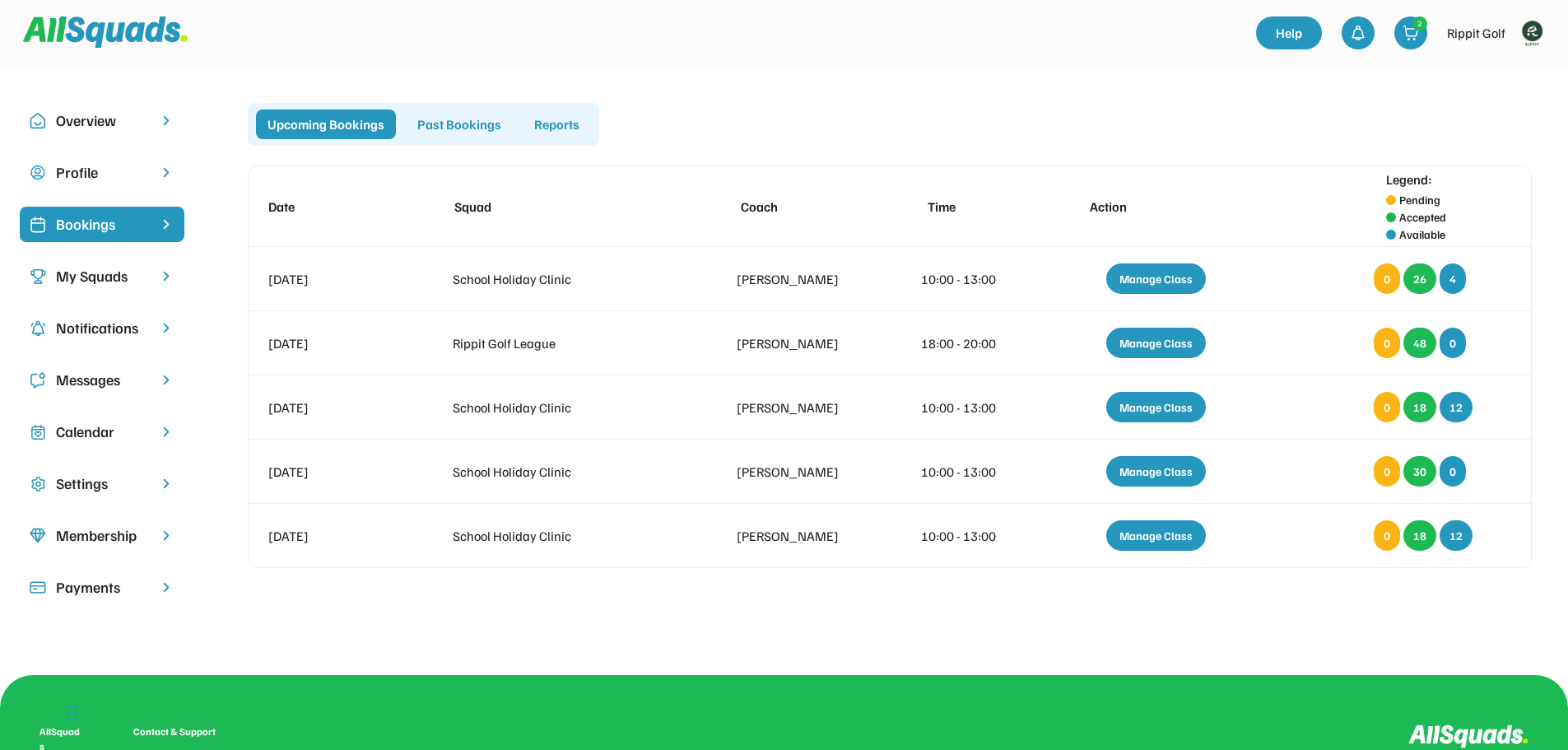
click at [103, 274] on div "My Squads" at bounding box center [102, 276] width 92 height 22
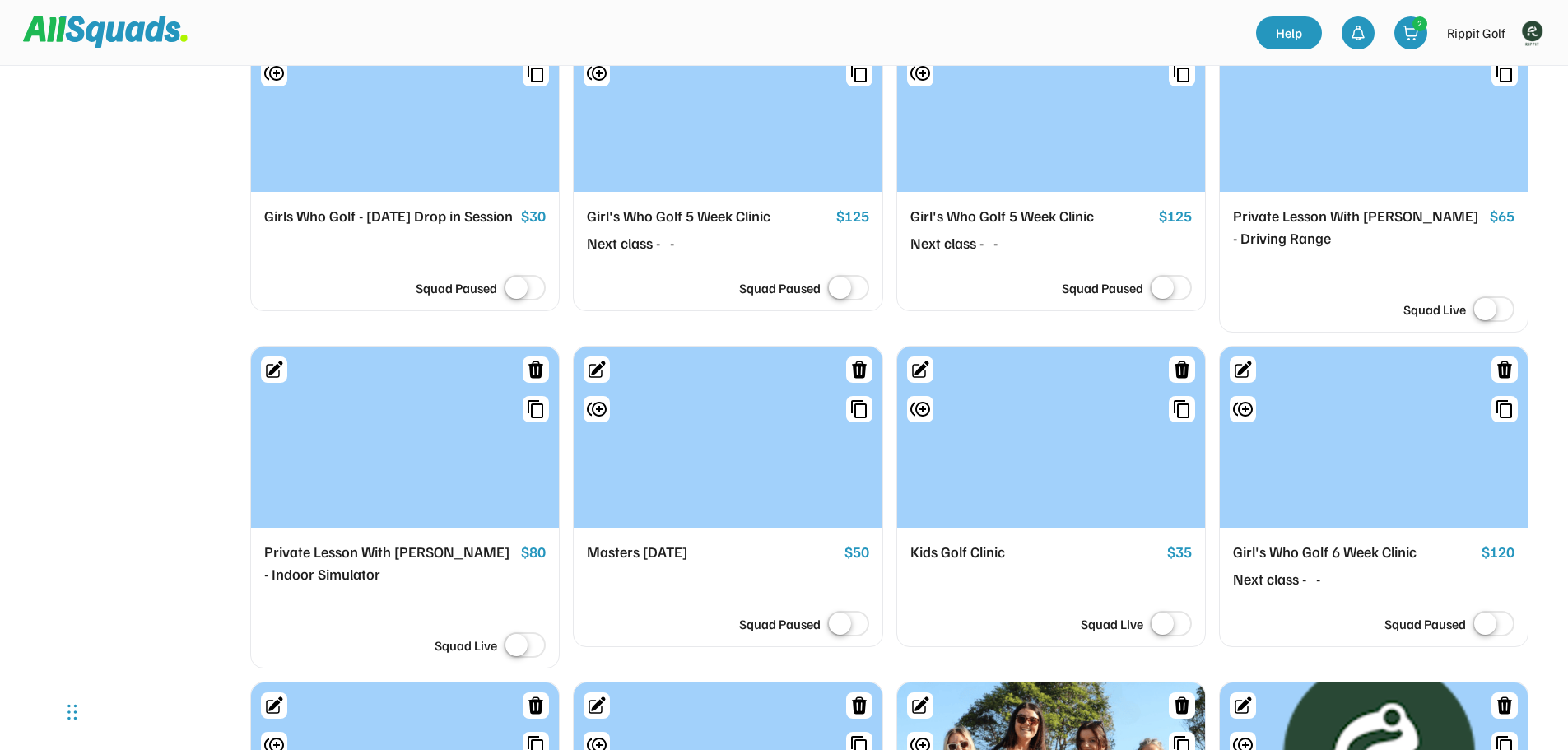
scroll to position [3291, 0]
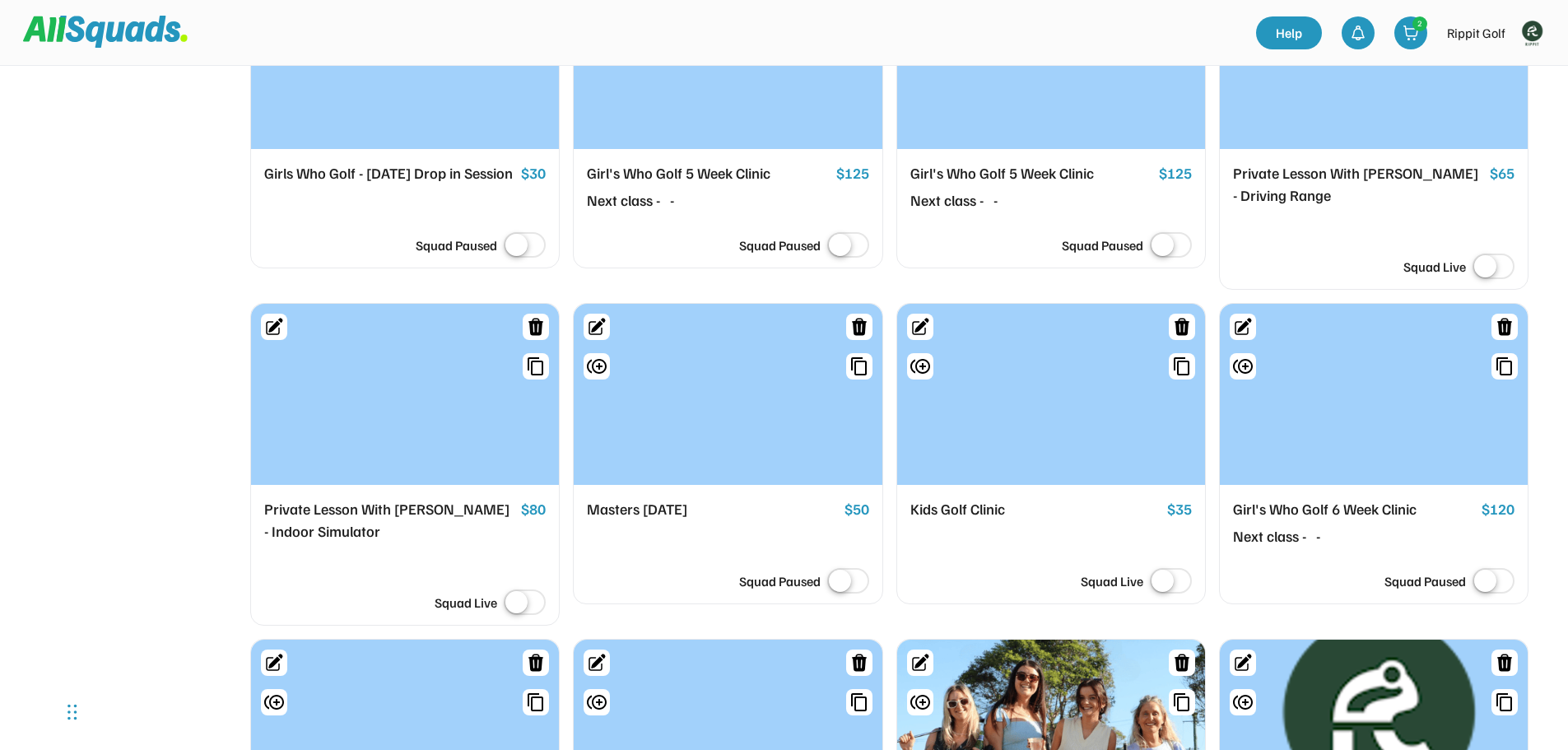
click at [1498, 285] on label at bounding box center [1494, 268] width 50 height 36
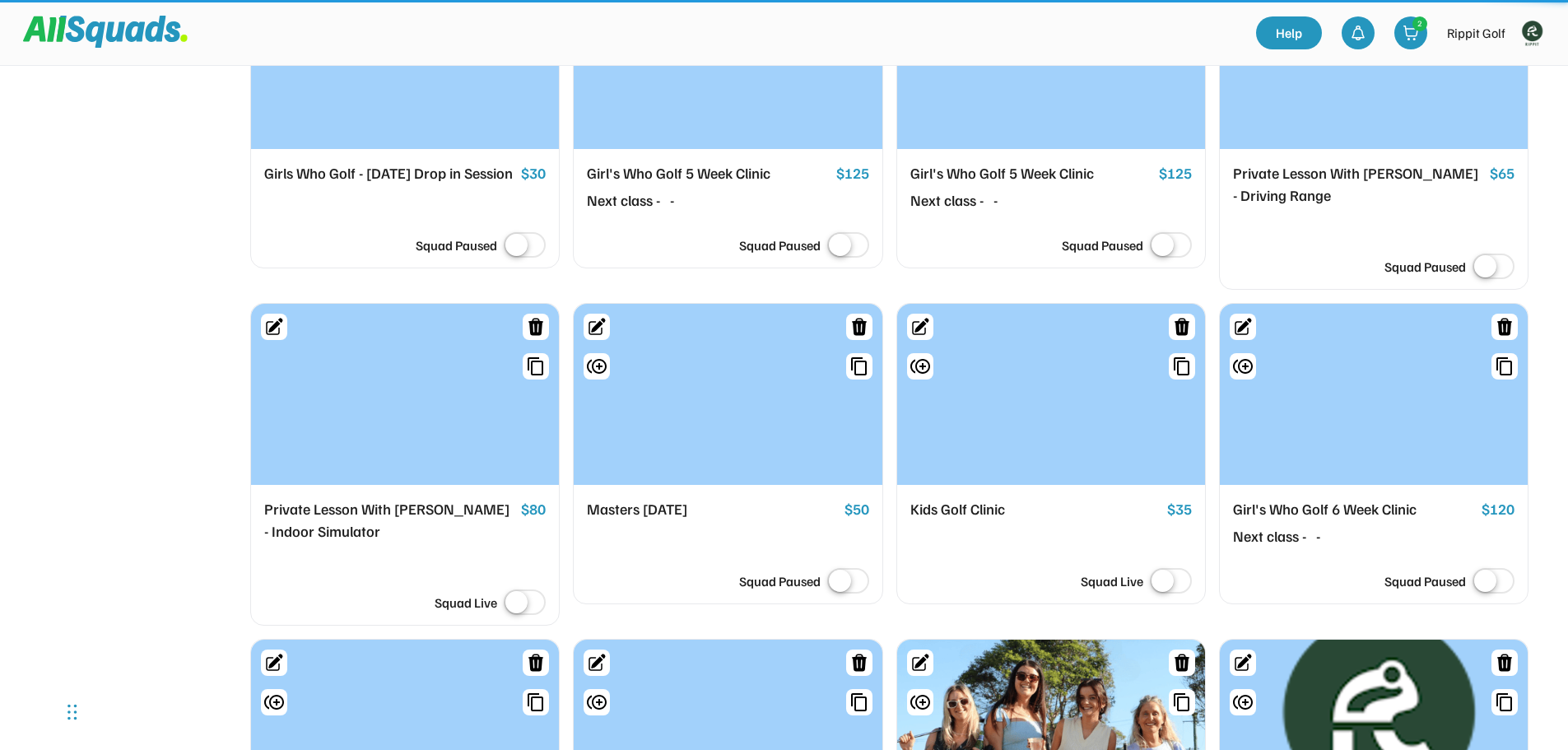
click at [1491, 285] on label at bounding box center [1494, 268] width 50 height 36
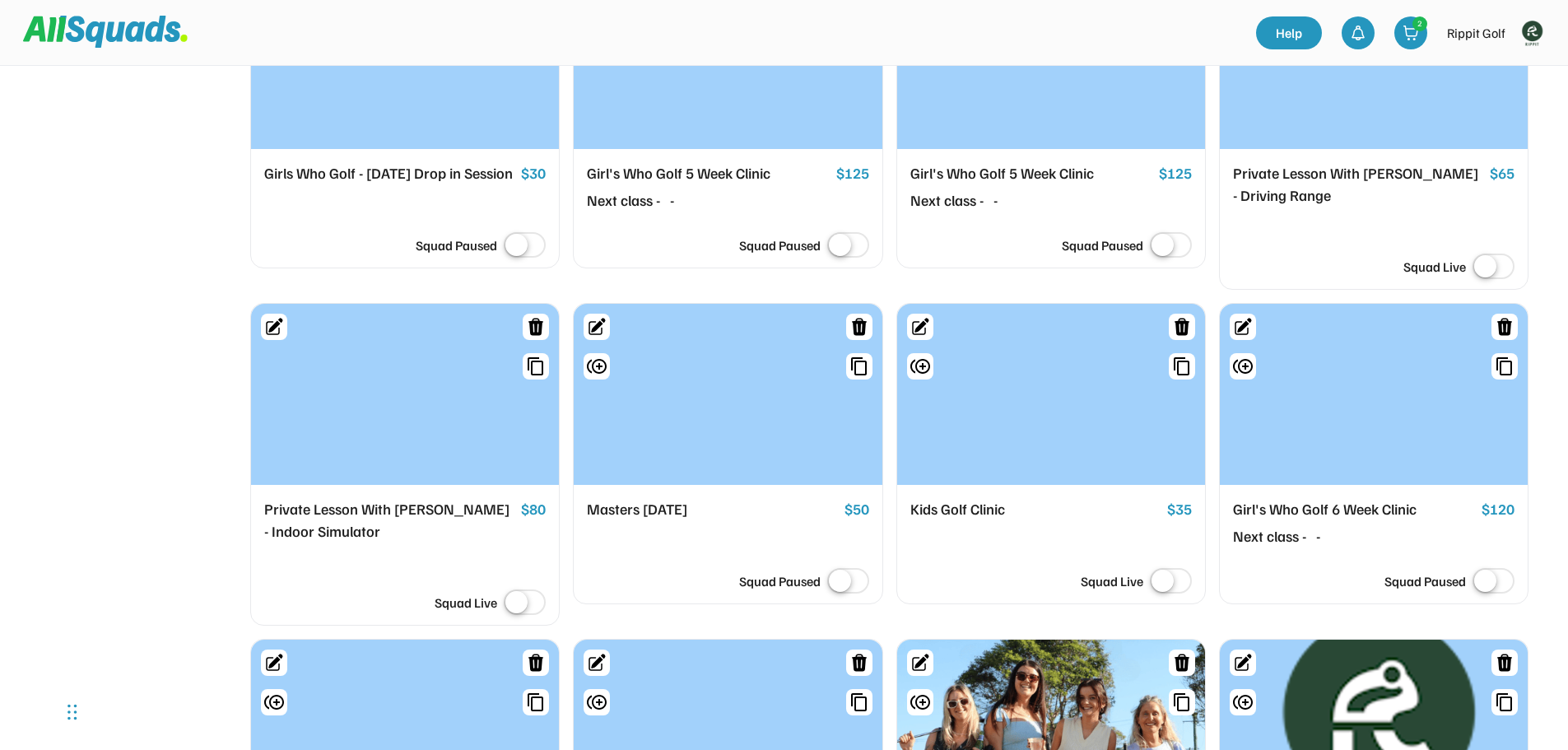
click at [516, 619] on label at bounding box center [524, 603] width 50 height 36
click at [515, 621] on label at bounding box center [524, 603] width 50 height 36
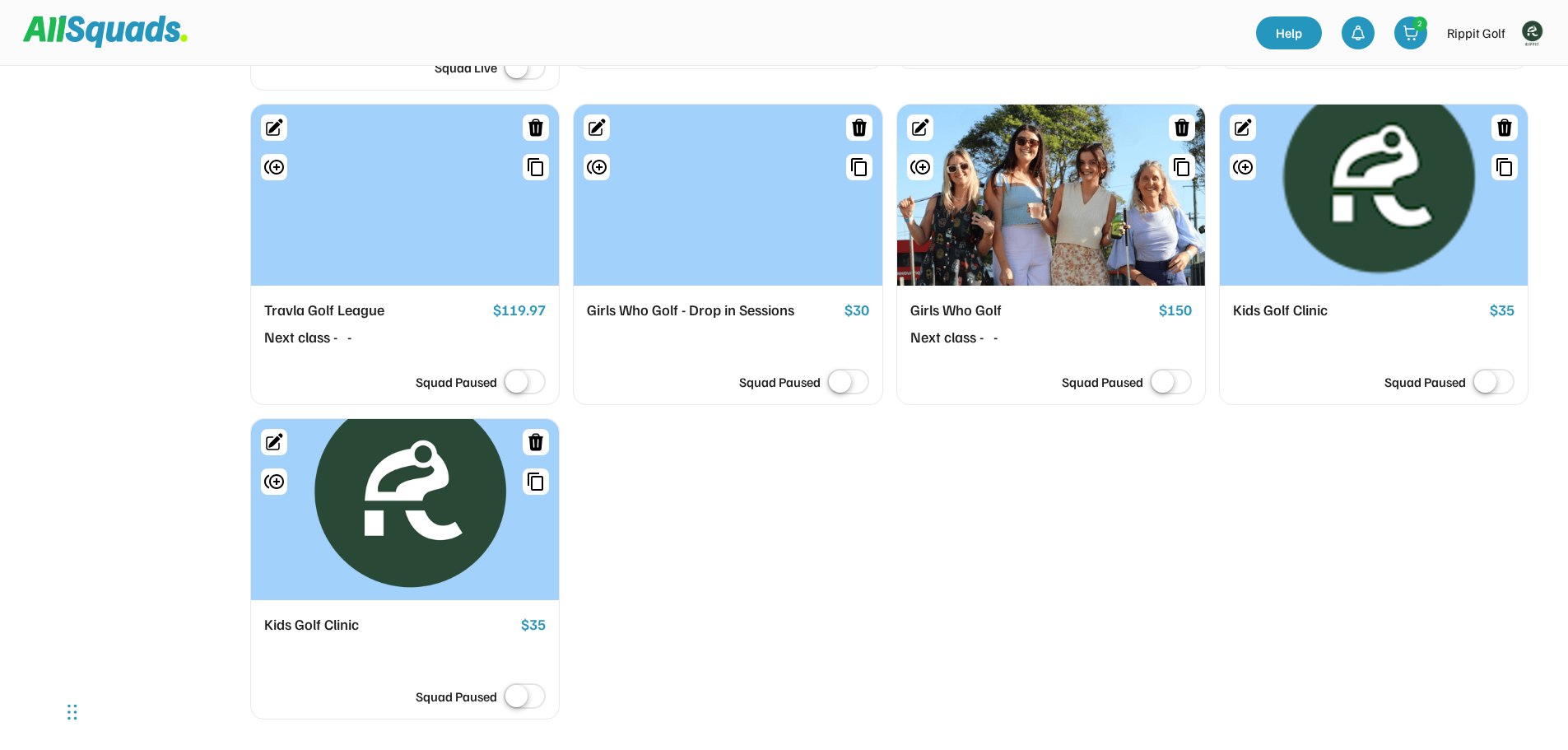
scroll to position [3785, 0]
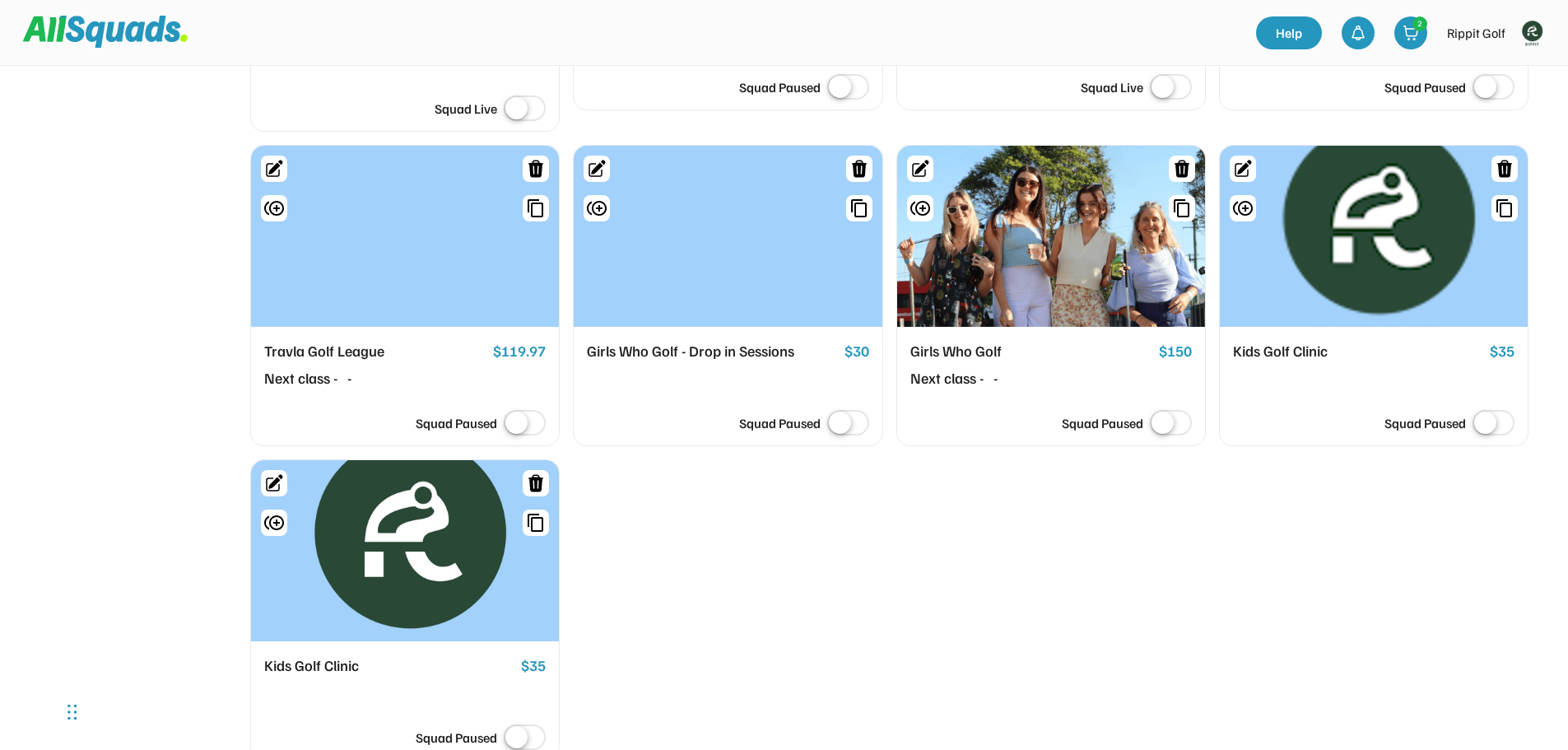
click at [426, 280] on div at bounding box center [404, 235] width 308 height 181
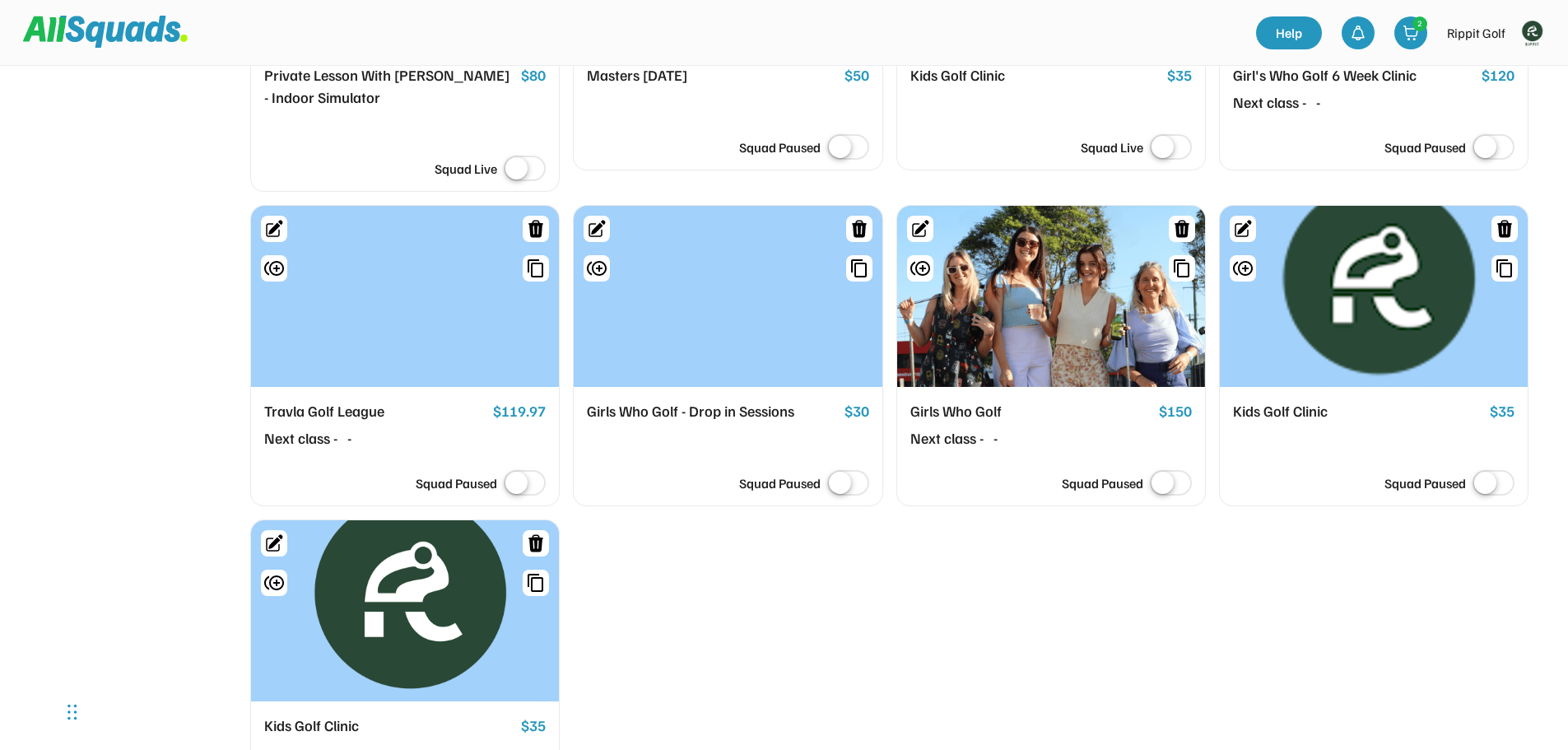
scroll to position [3607, 0]
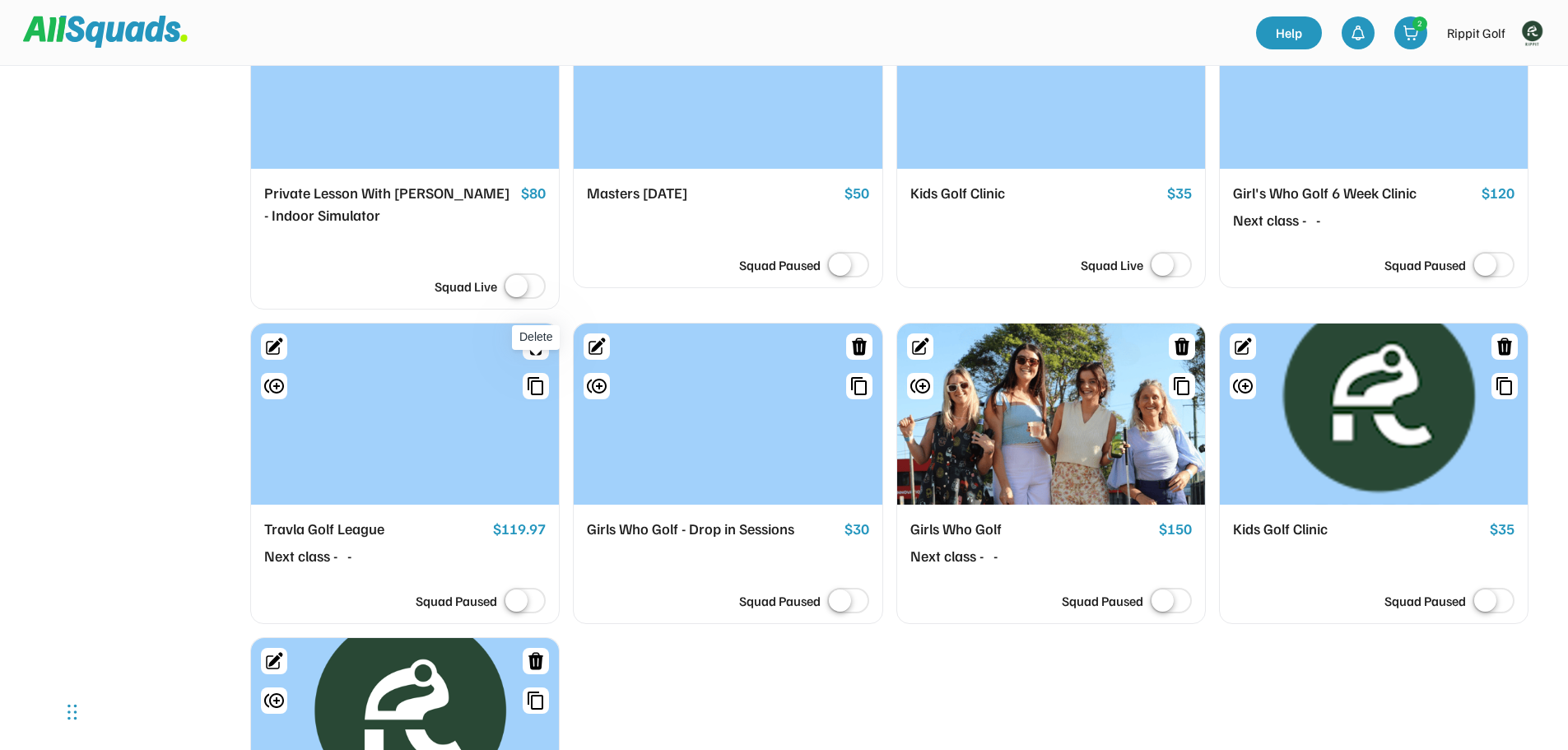
click at [531, 355] on icon at bounding box center [536, 346] width 15 height 17
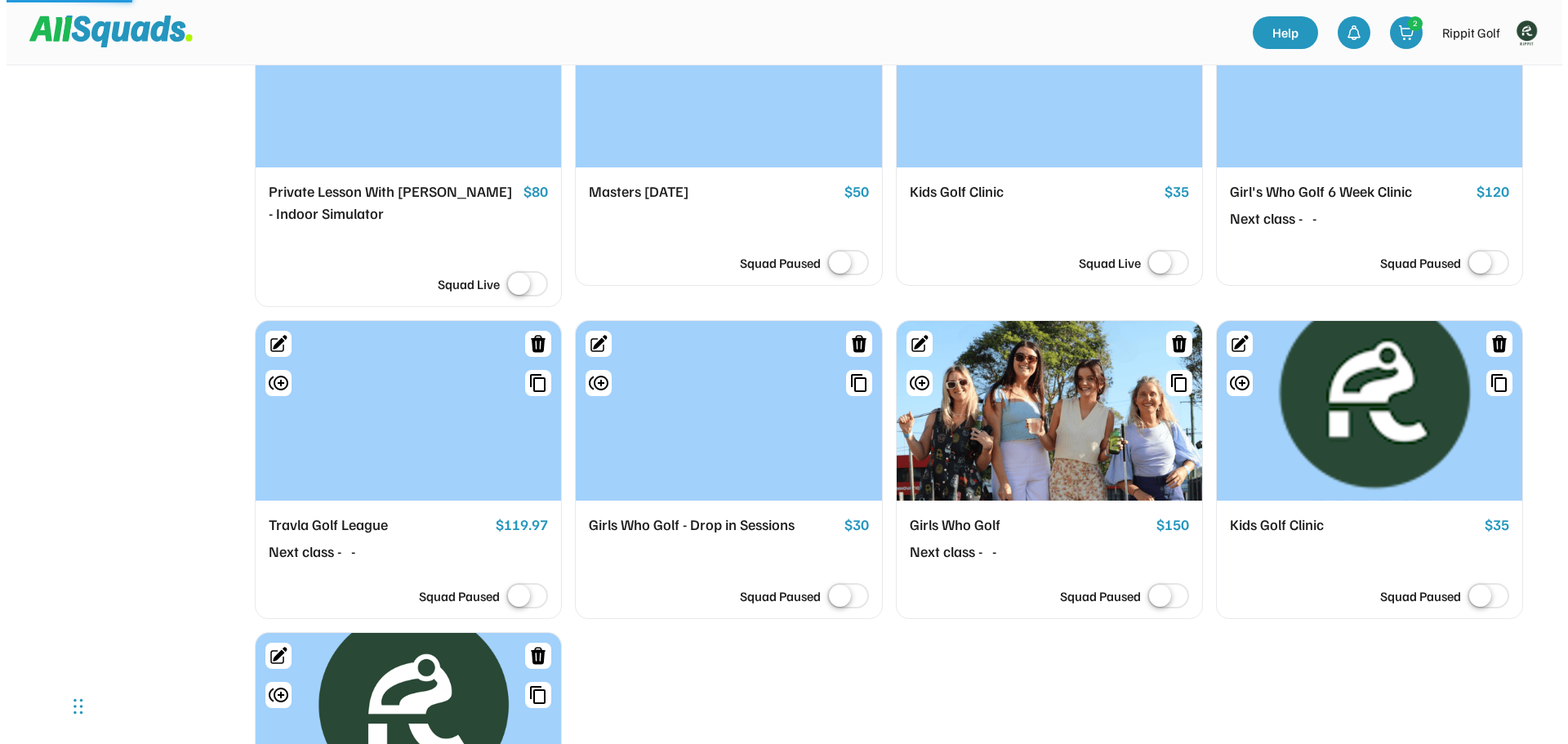
scroll to position [2955, 0]
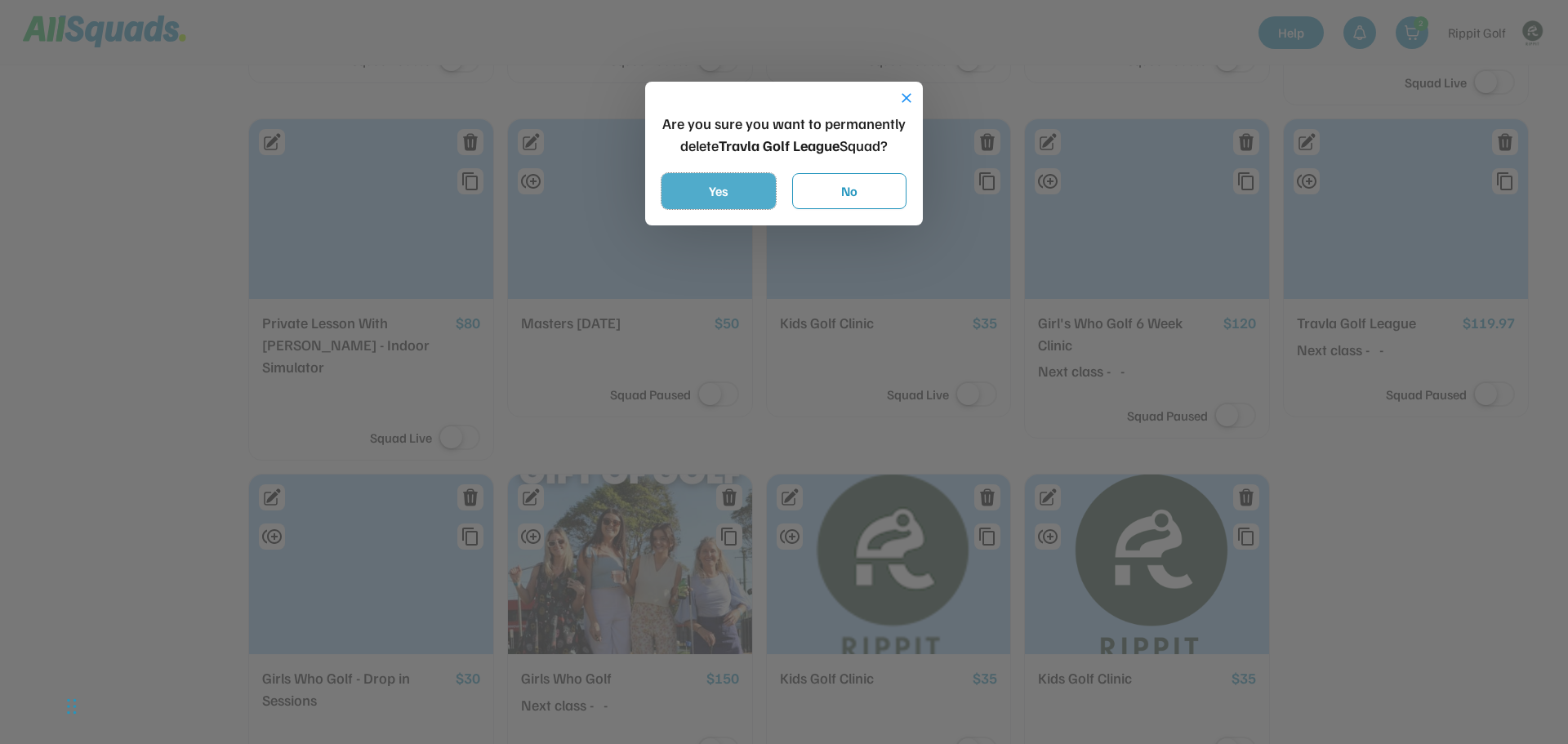
click at [715, 195] on button "Yes" at bounding box center [718, 191] width 114 height 36
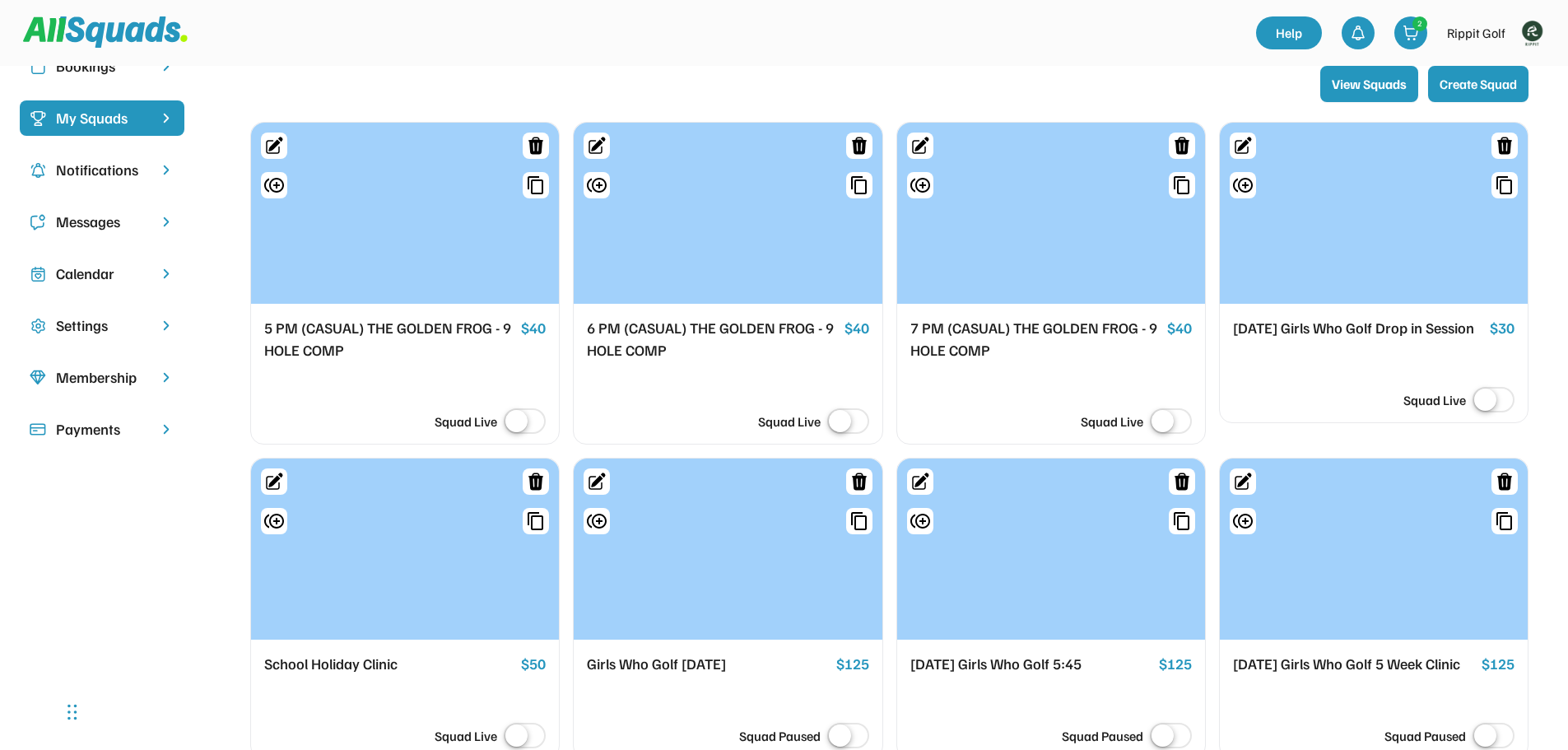
scroll to position [164, 0]
